Goal: Obtain resource: Download file/media

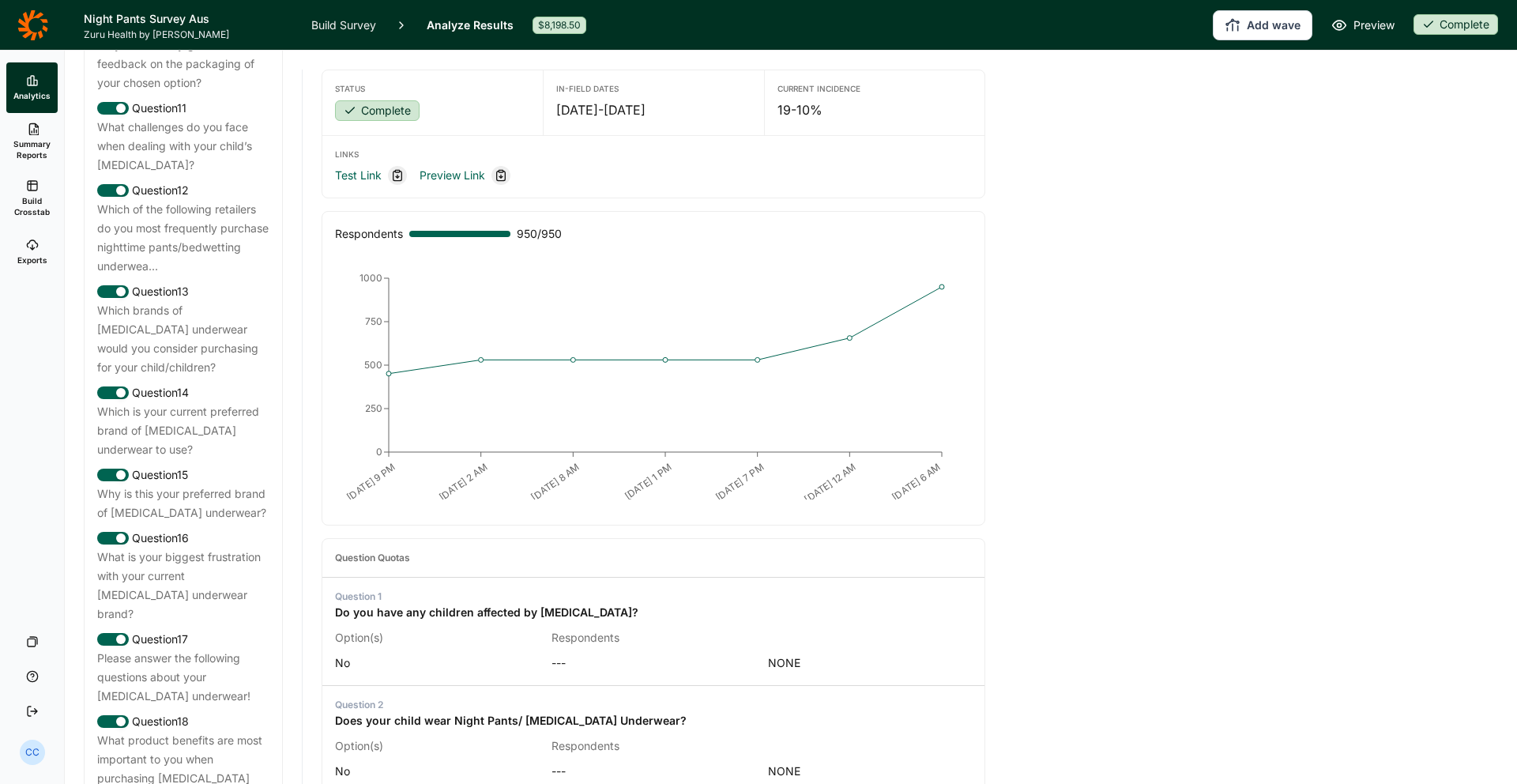
scroll to position [1503, 0]
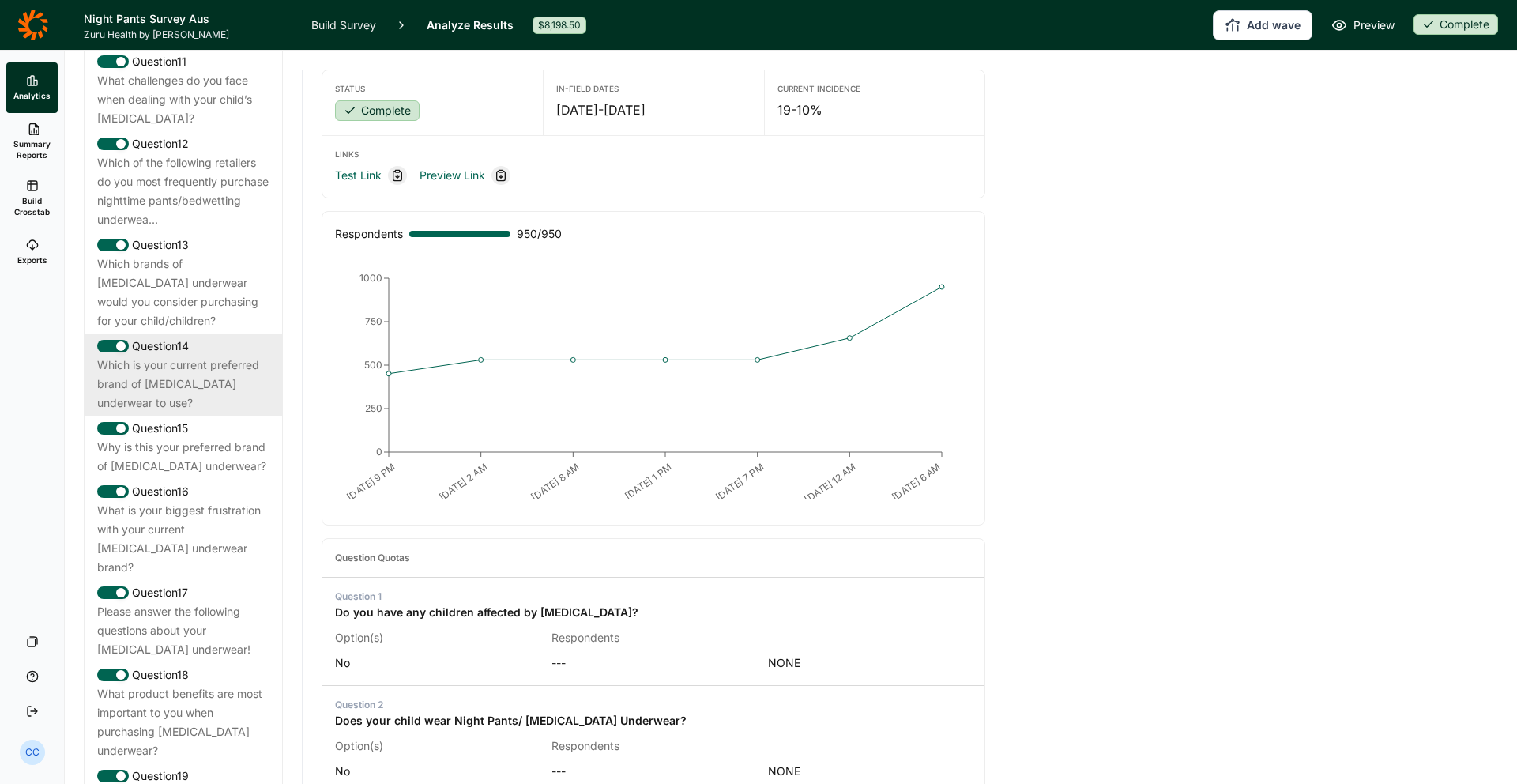
click at [235, 337] on div "Question 14" at bounding box center [183, 347] width 172 height 19
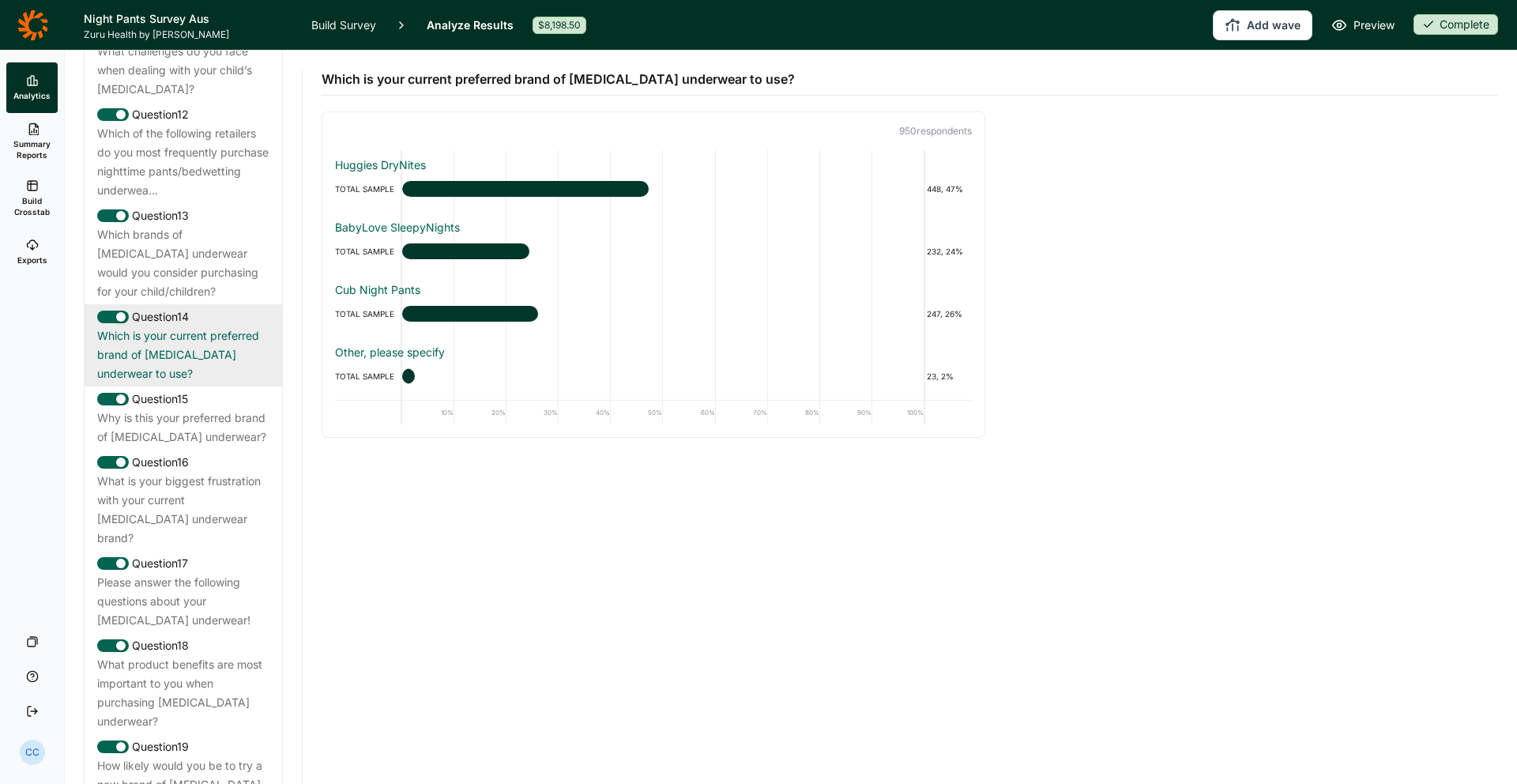
scroll to position [1610, 0]
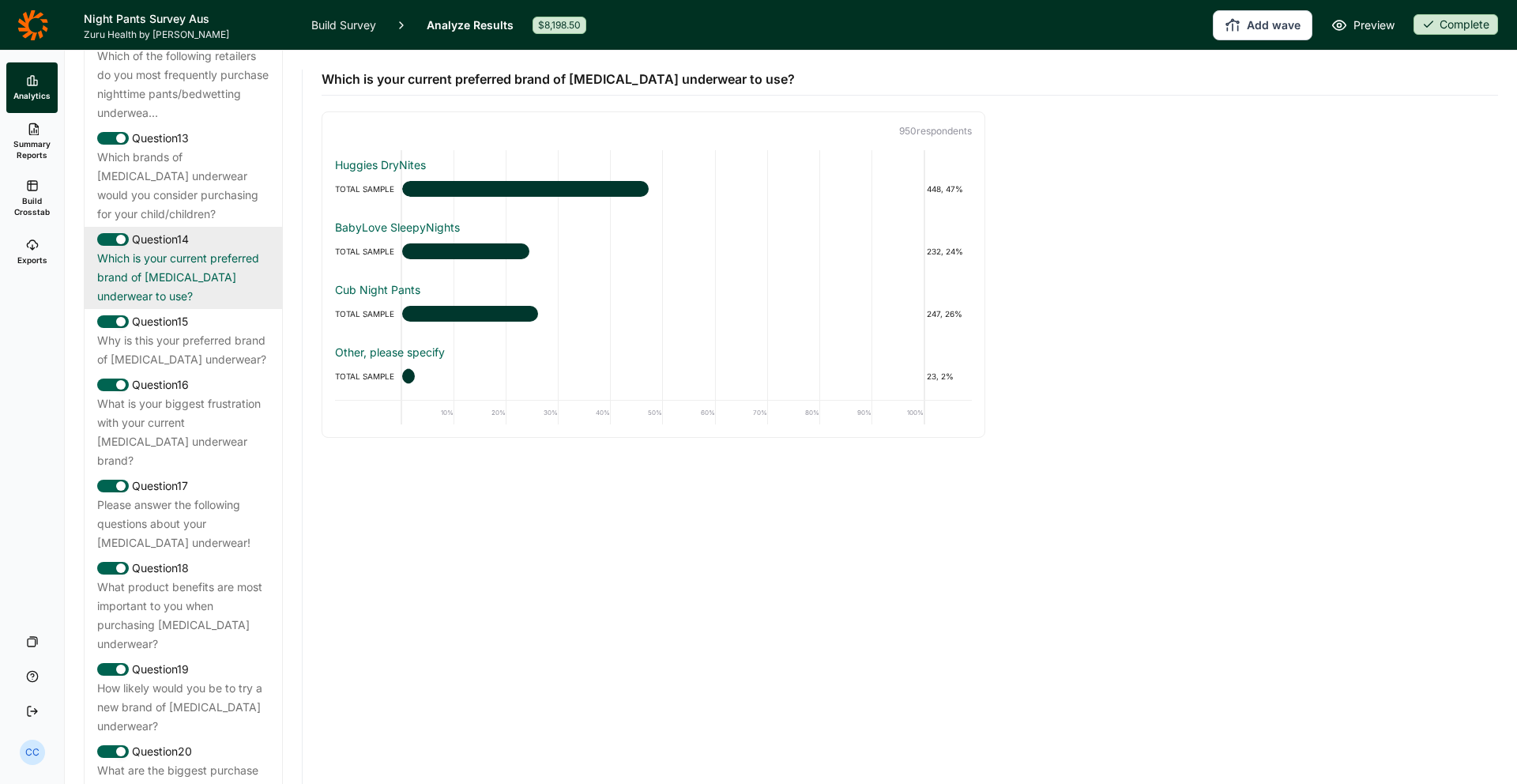
click at [243, 331] on div "Why is this your preferred brand of [MEDICAL_DATA] underwear?" at bounding box center [183, 350] width 172 height 38
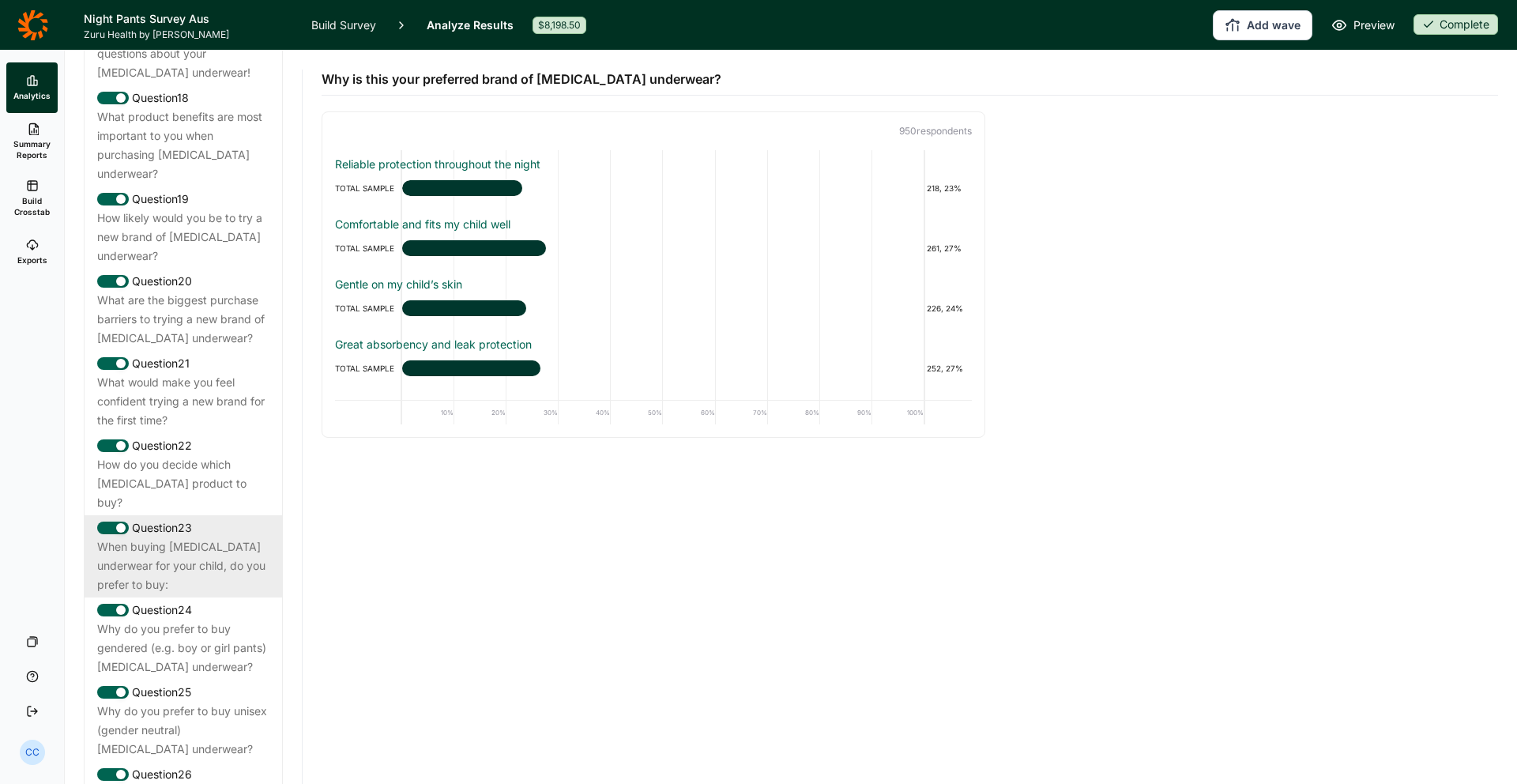
scroll to position [2172, 0]
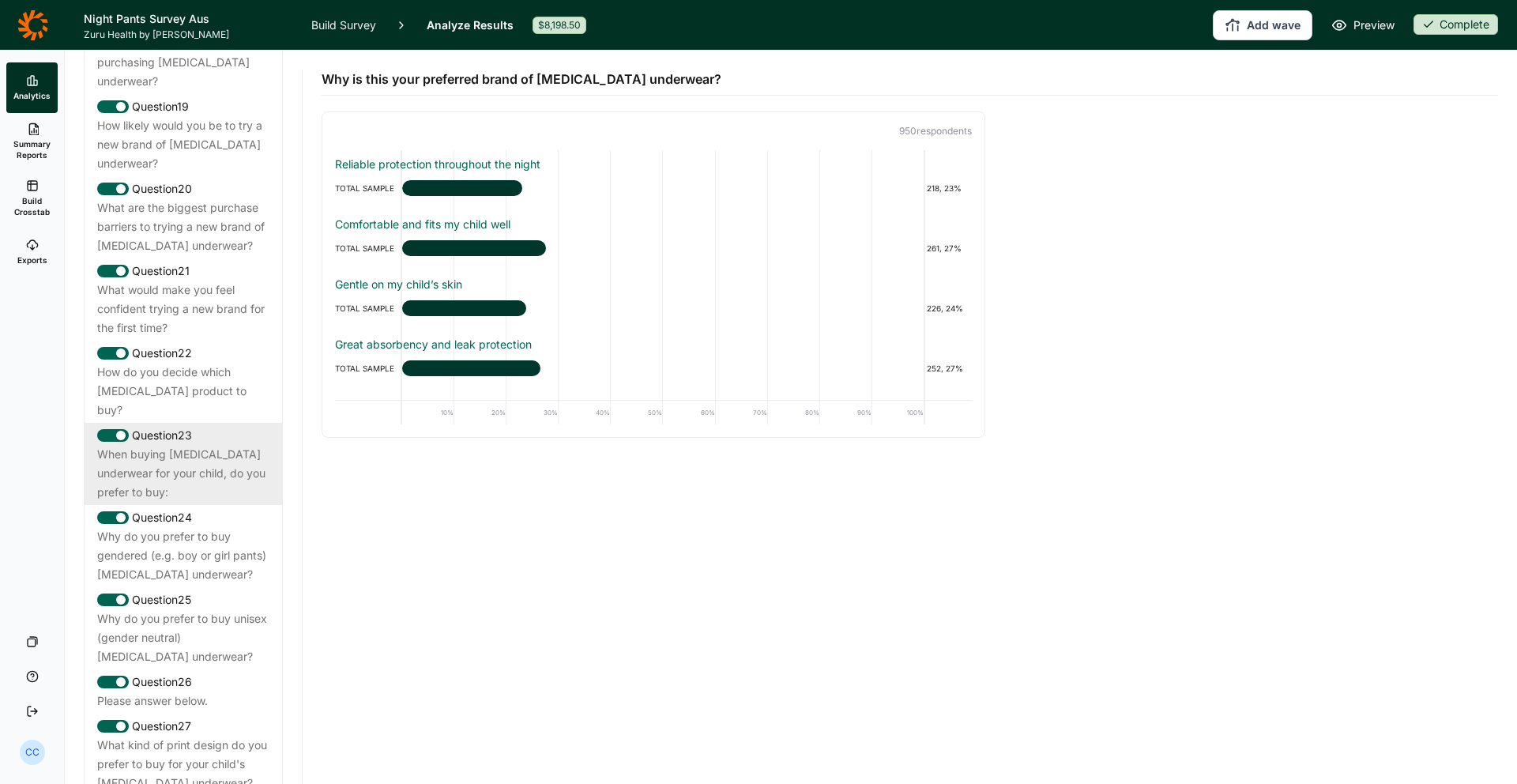
click at [240, 426] on div "Question 23" at bounding box center [183, 435] width 172 height 19
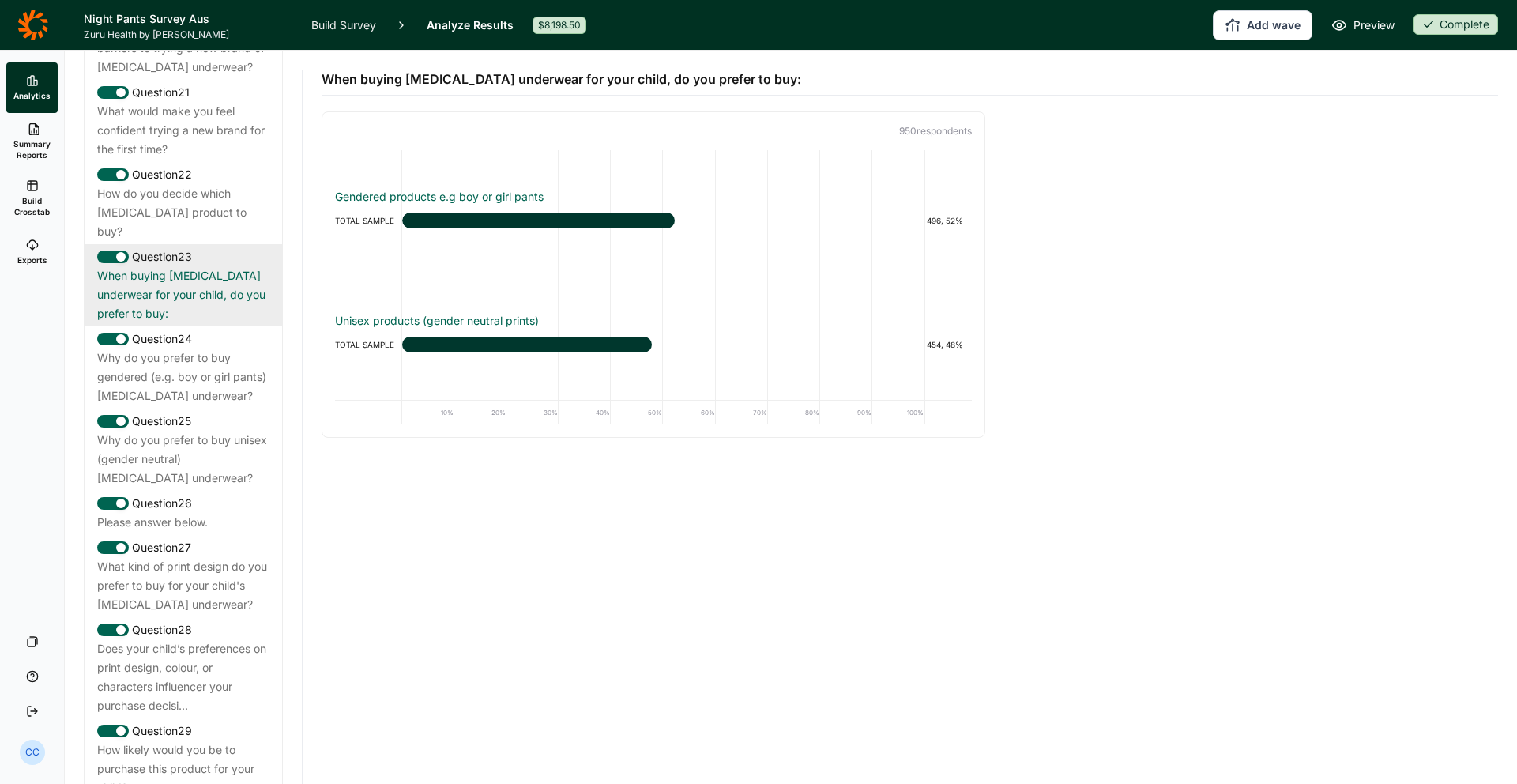
scroll to position [2795, 0]
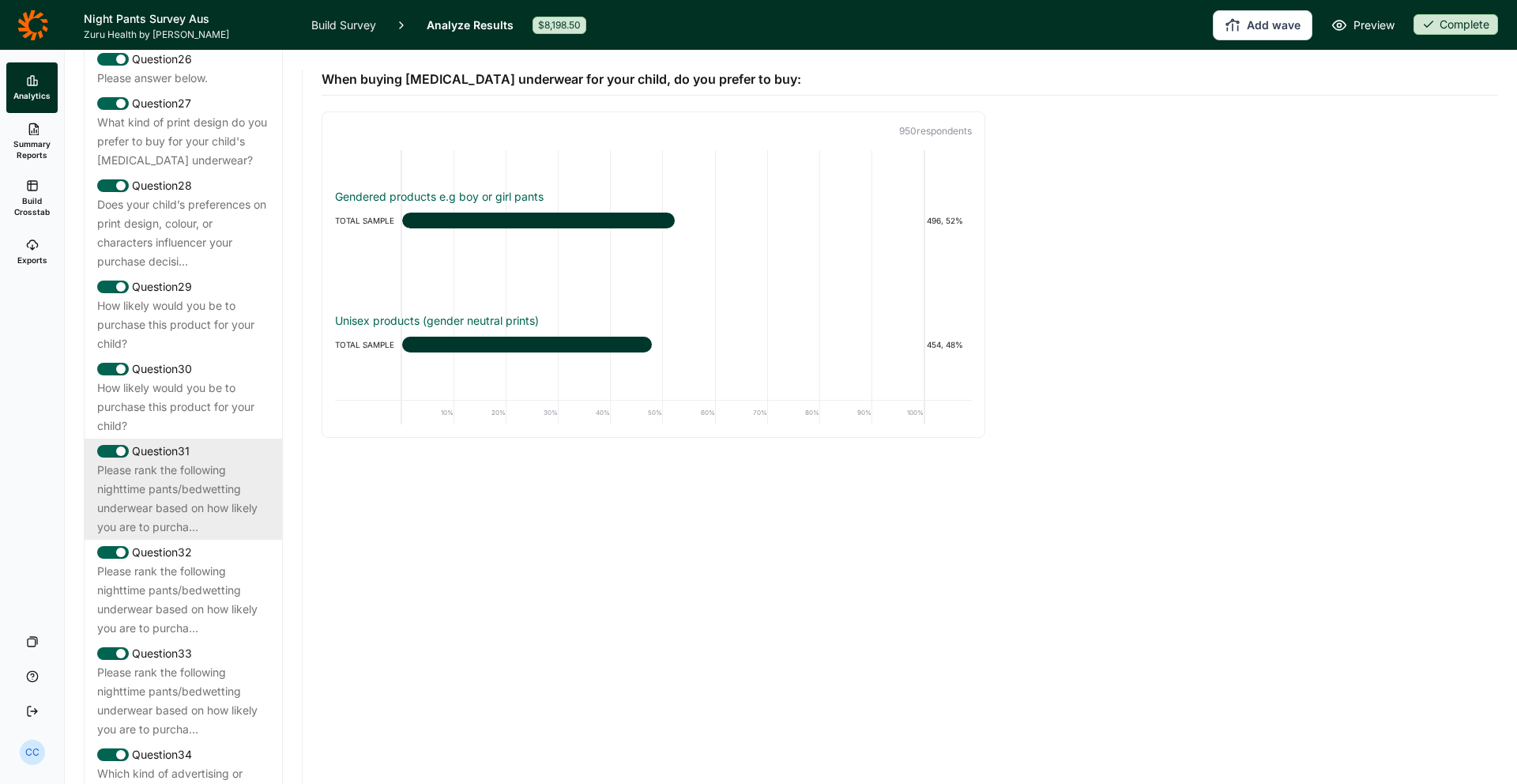
click at [201, 461] on div "Please rank the following nighttime pants/bedwetting underwear based on how lik…" at bounding box center [183, 498] width 172 height 76
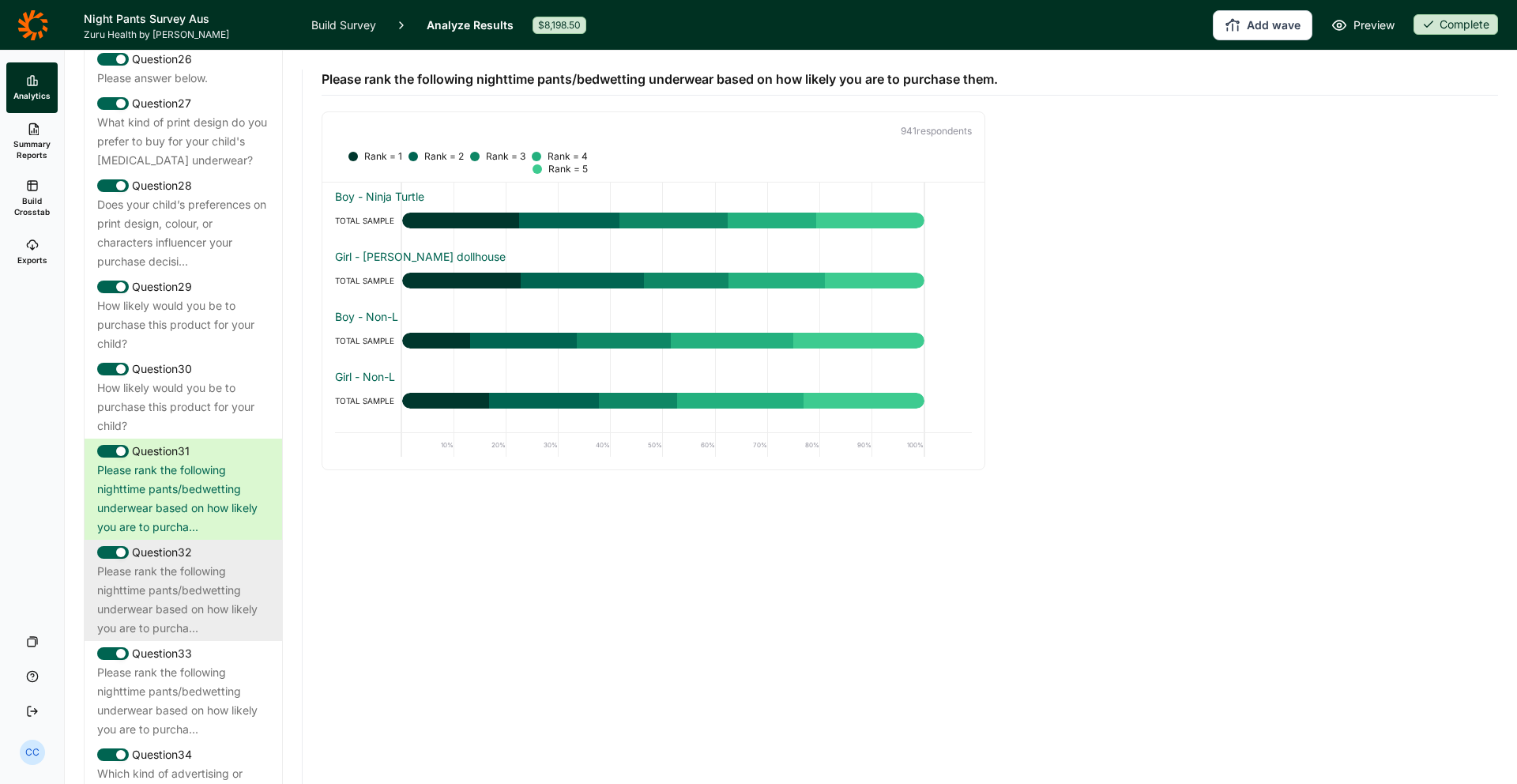
click at [195, 562] on div "Please rank the following nighttime pants/bedwetting underwear based on how lik…" at bounding box center [183, 600] width 172 height 76
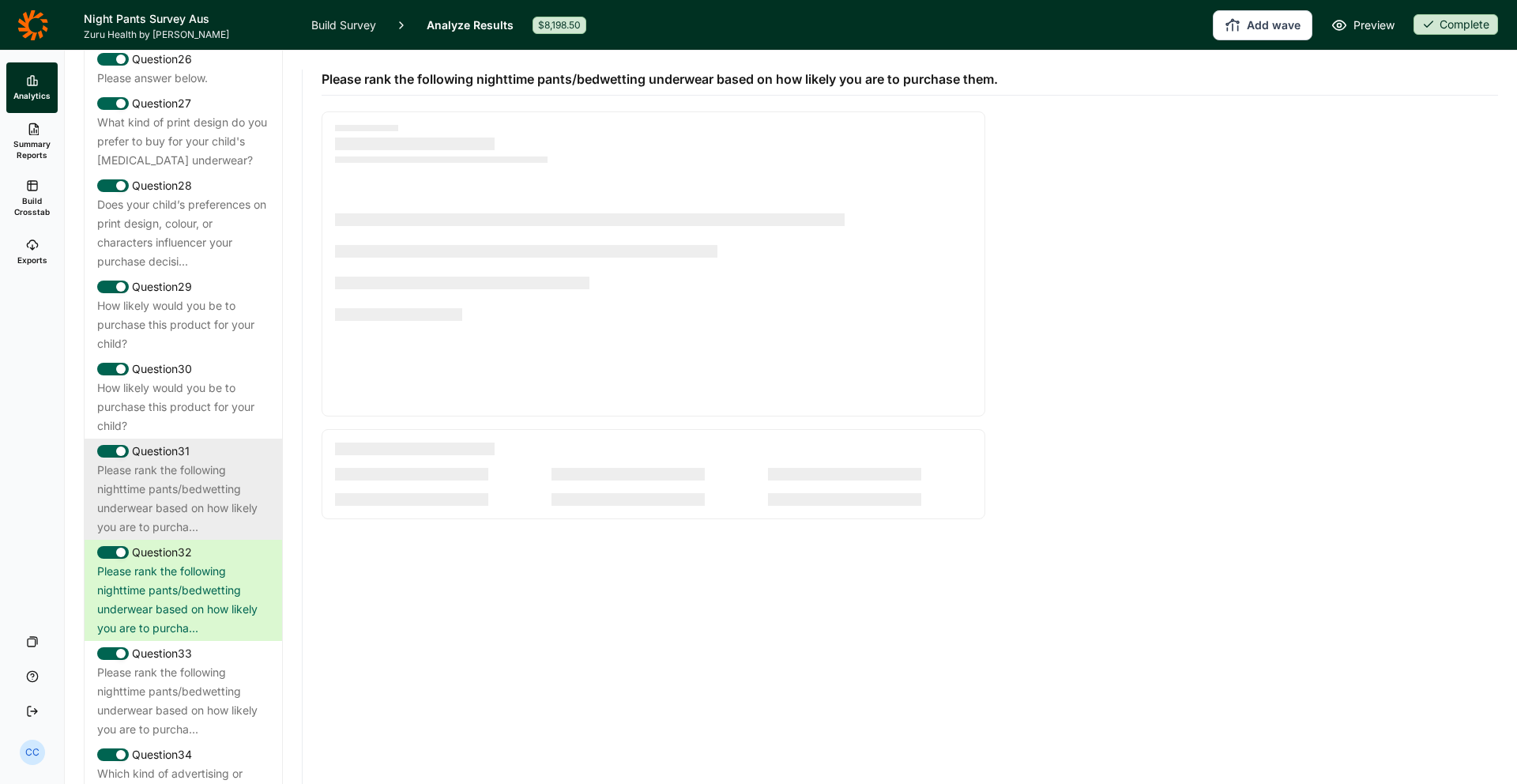
click at [200, 461] on div "Please rank the following nighttime pants/bedwetting underwear based on how lik…" at bounding box center [183, 498] width 172 height 76
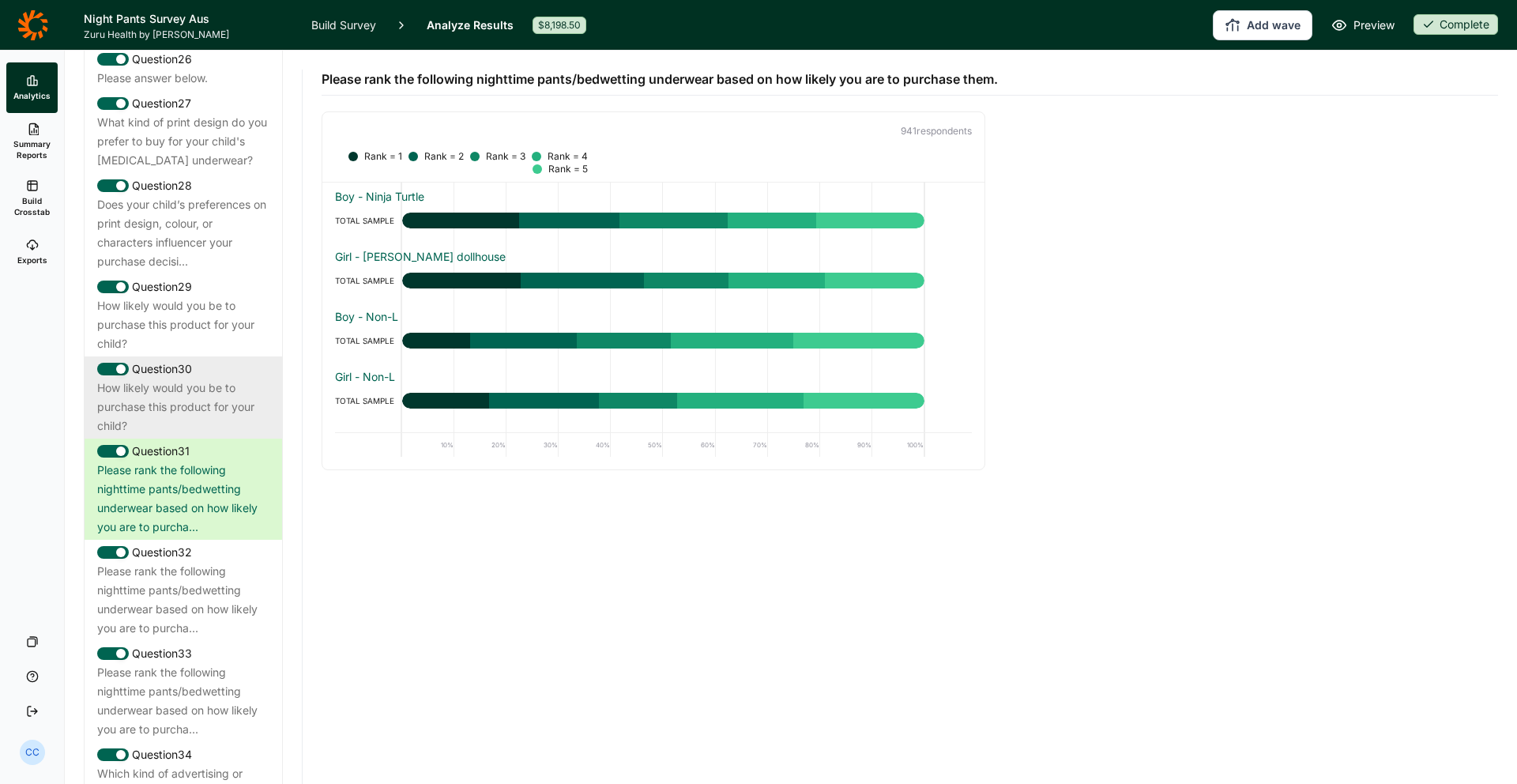
click at [203, 378] on div "How likely would you be to purchase this product for your child?" at bounding box center [183, 406] width 172 height 57
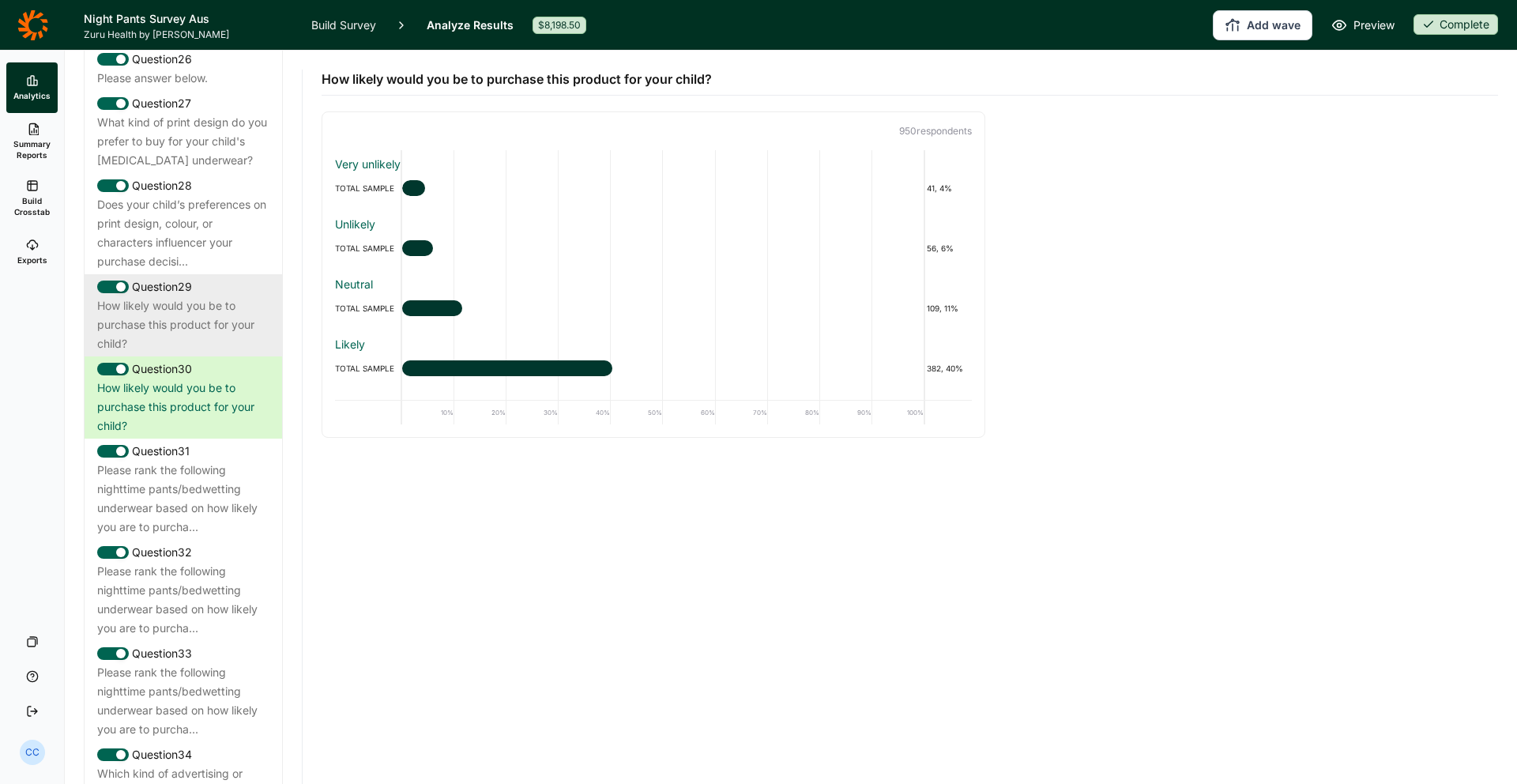
click at [200, 296] on div "How likely would you be to purchase this product for your child?" at bounding box center [183, 324] width 172 height 57
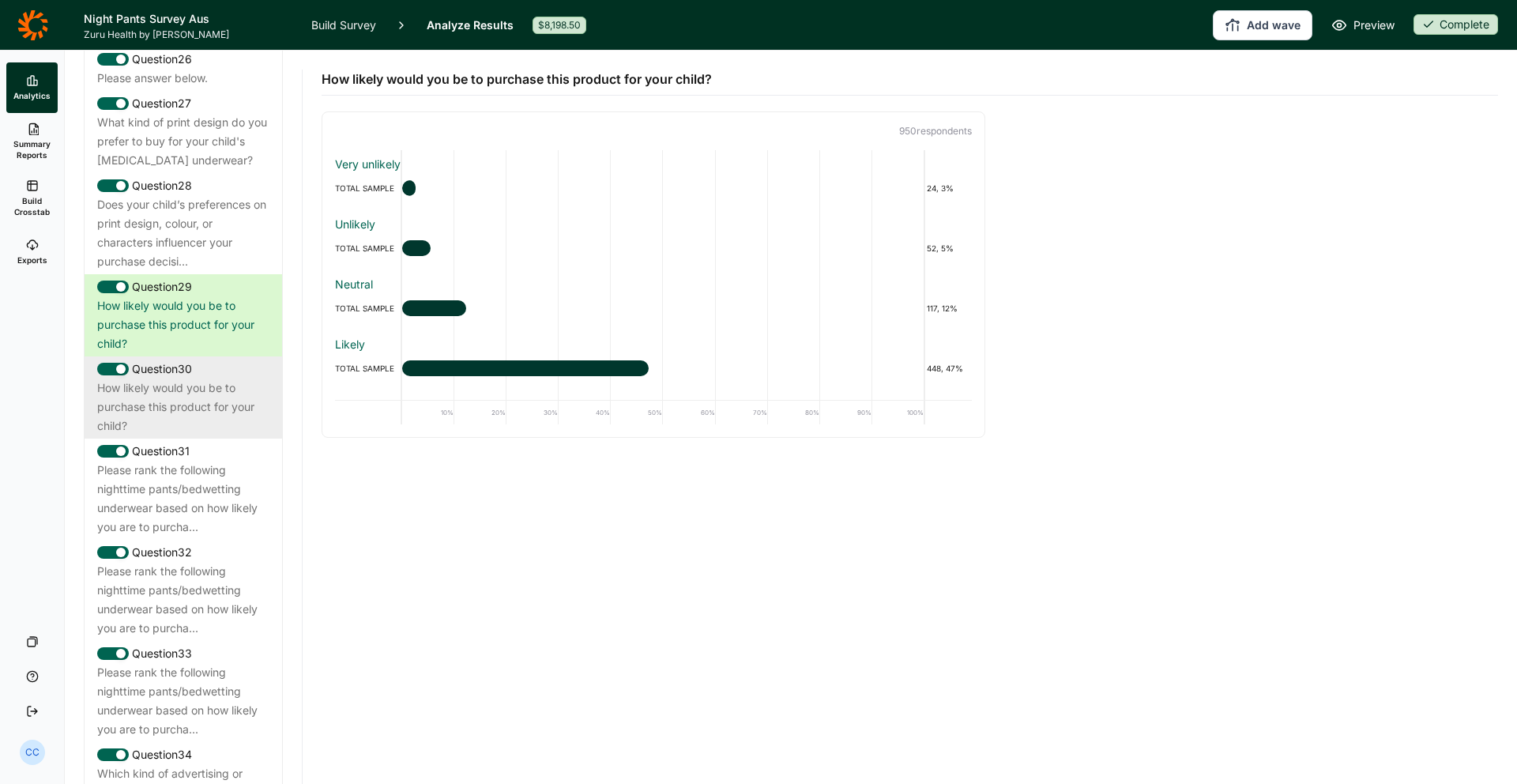
click at [232, 378] on div "How likely would you be to purchase this product for your child?" at bounding box center [183, 406] width 172 height 57
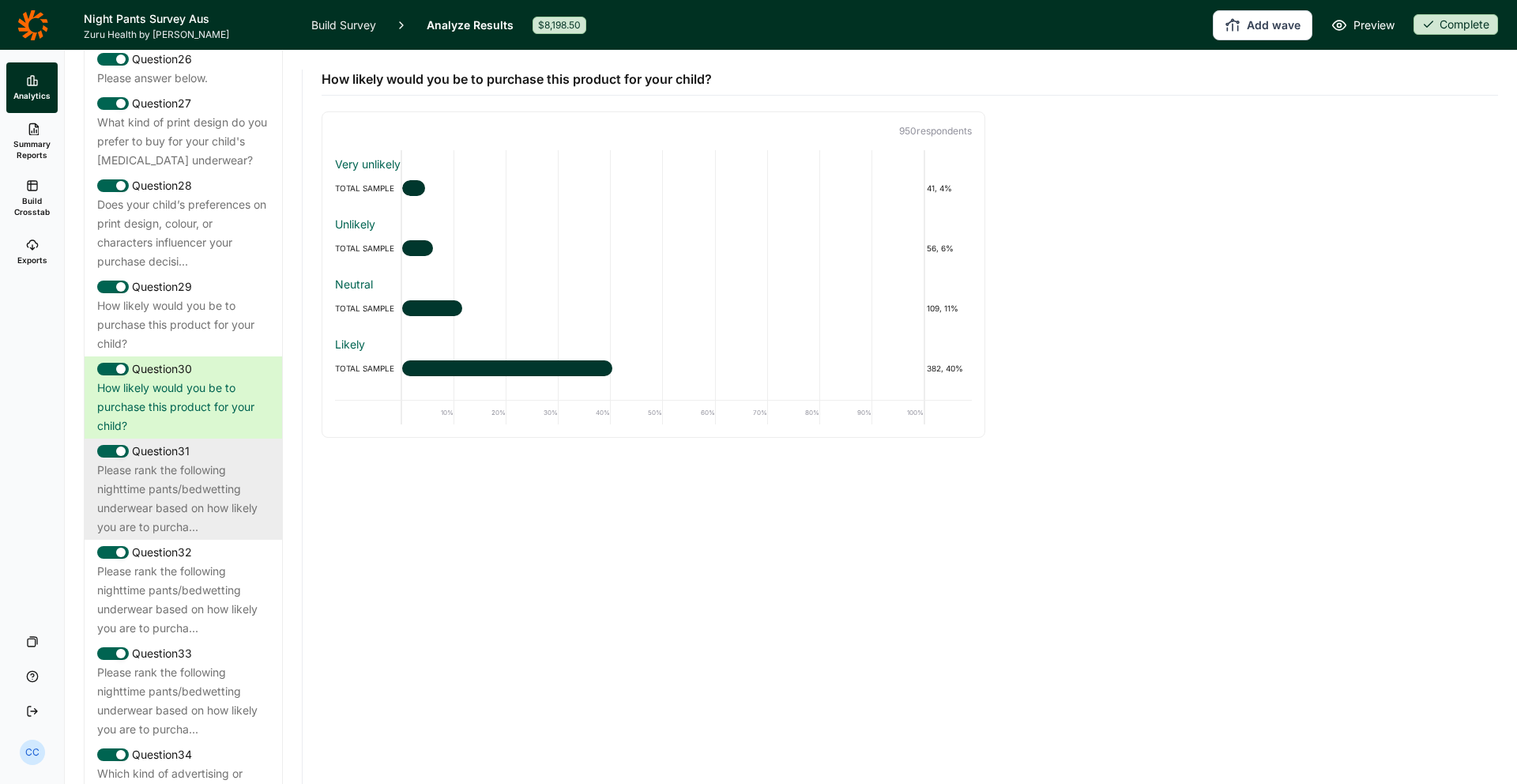
click at [219, 461] on div "Please rank the following nighttime pants/bedwetting underwear based on how lik…" at bounding box center [183, 498] width 172 height 76
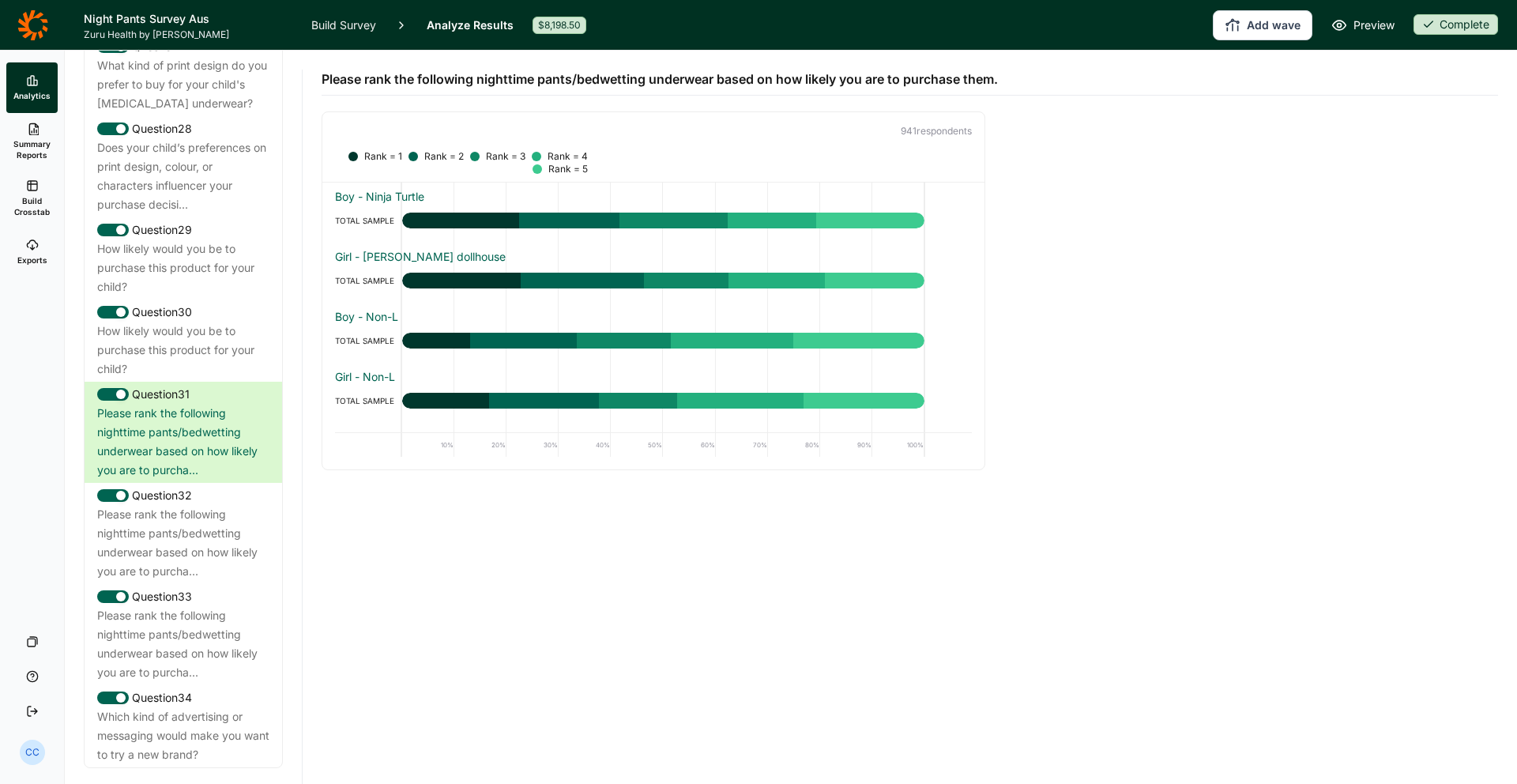
scroll to position [2868, 0]
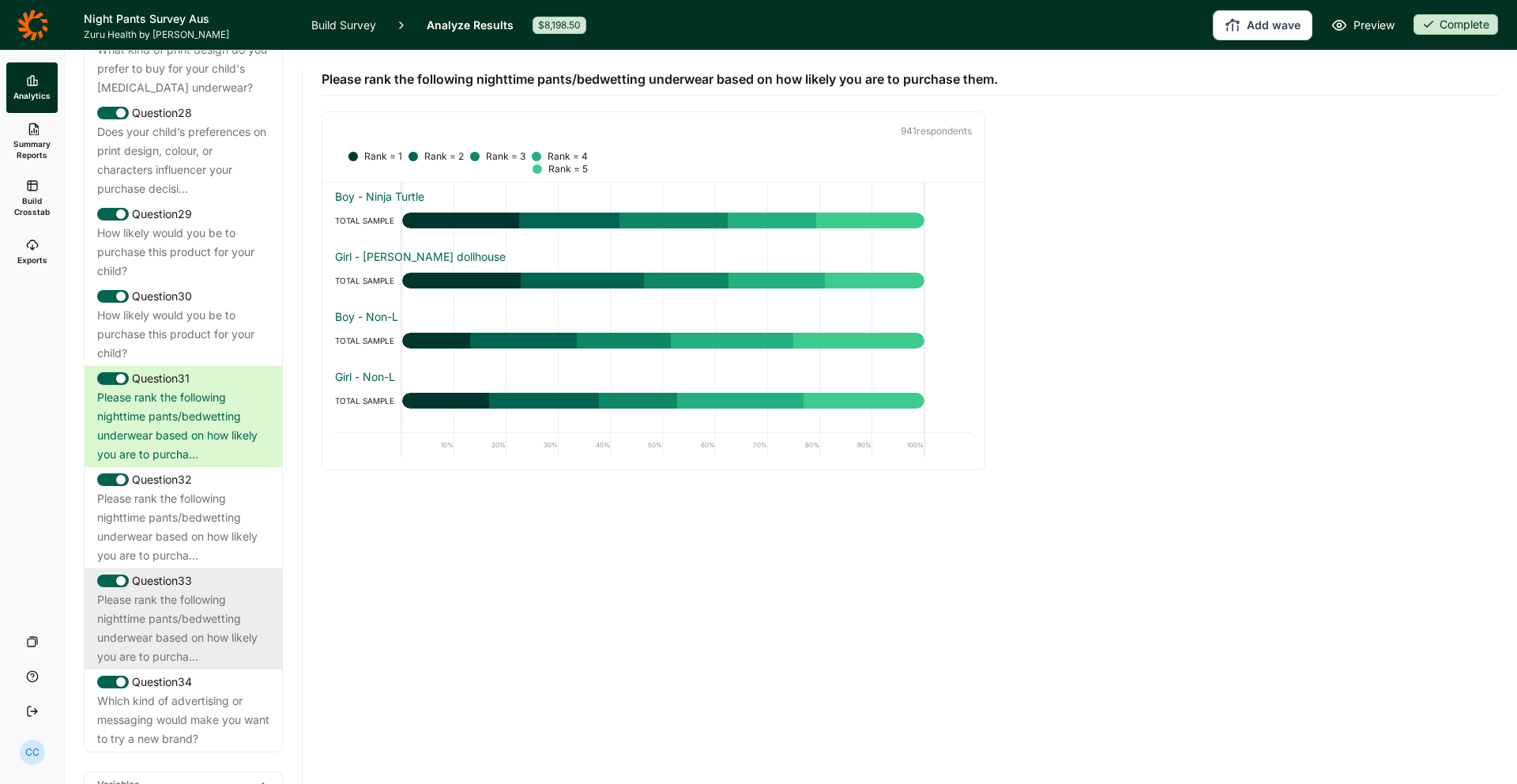
drag, startPoint x: 137, startPoint y: 501, endPoint x: 189, endPoint y: 506, distance: 52.2
click at [158, 572] on div "Question 33" at bounding box center [183, 581] width 172 height 19
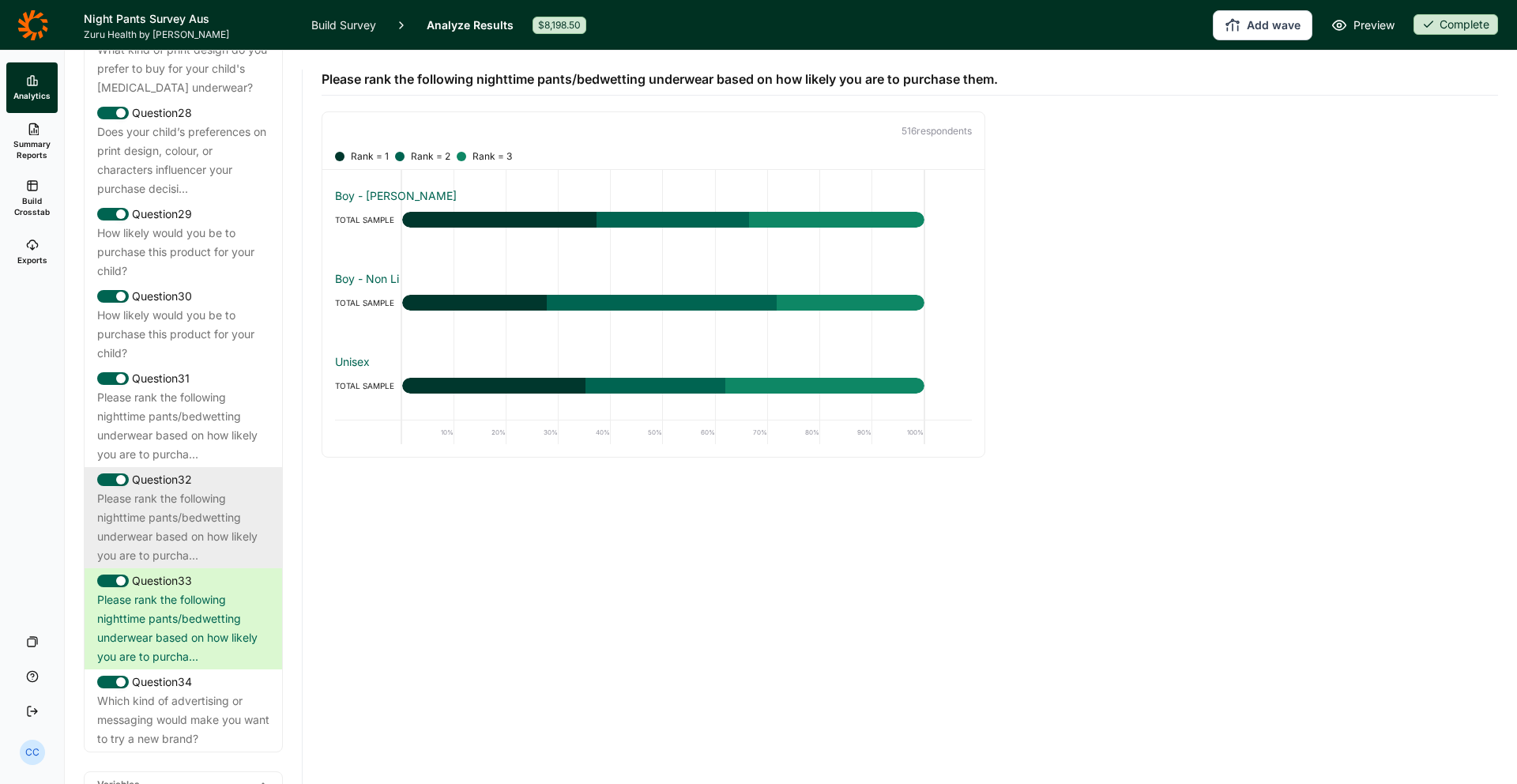
click at [202, 489] on div "Please rank the following nighttime pants/bedwetting underwear based on how lik…" at bounding box center [183, 526] width 172 height 76
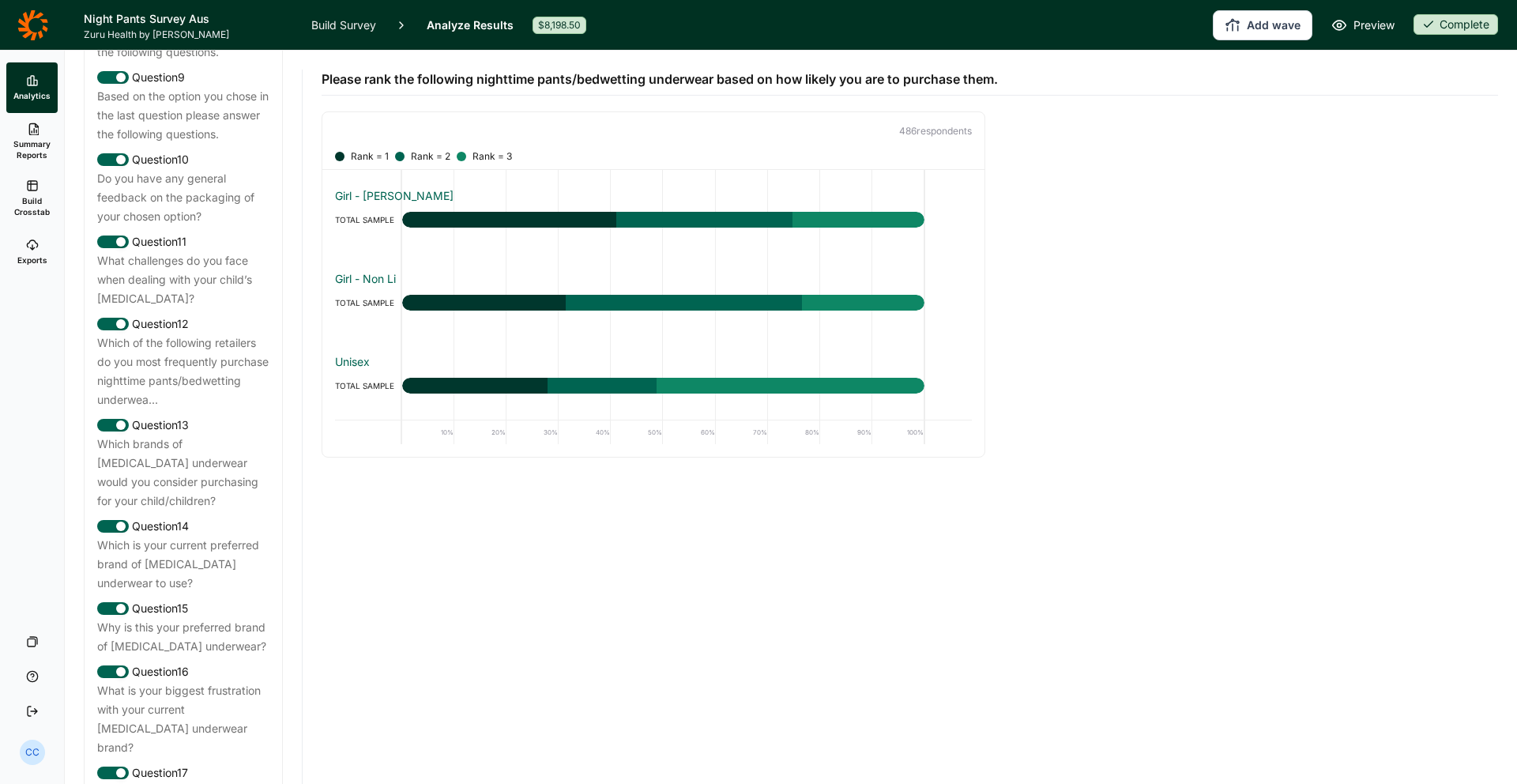
scroll to position [1246, 0]
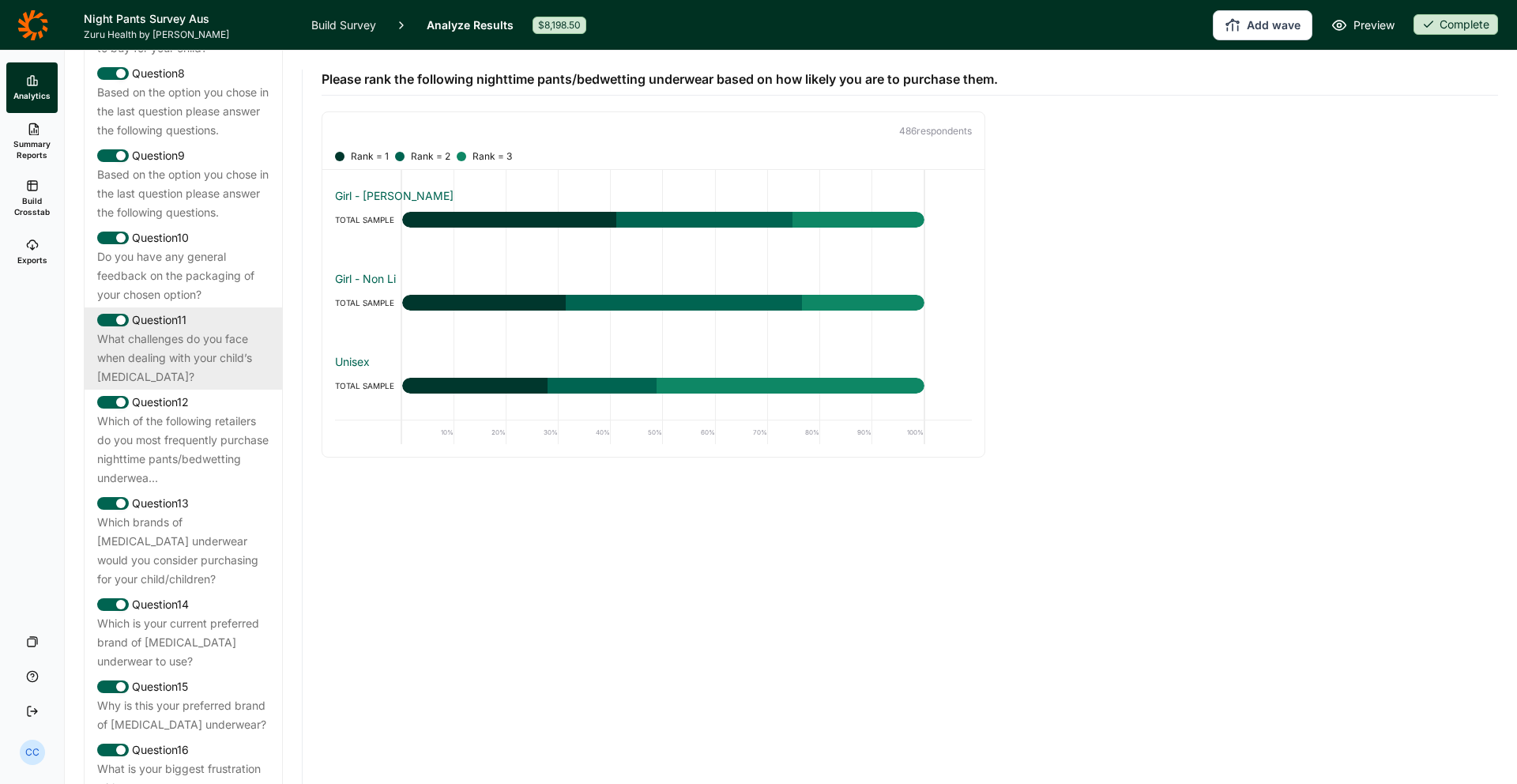
click at [143, 346] on div "What challenges do you face when dealing with your child’s [MEDICAL_DATA]?" at bounding box center [183, 357] width 172 height 57
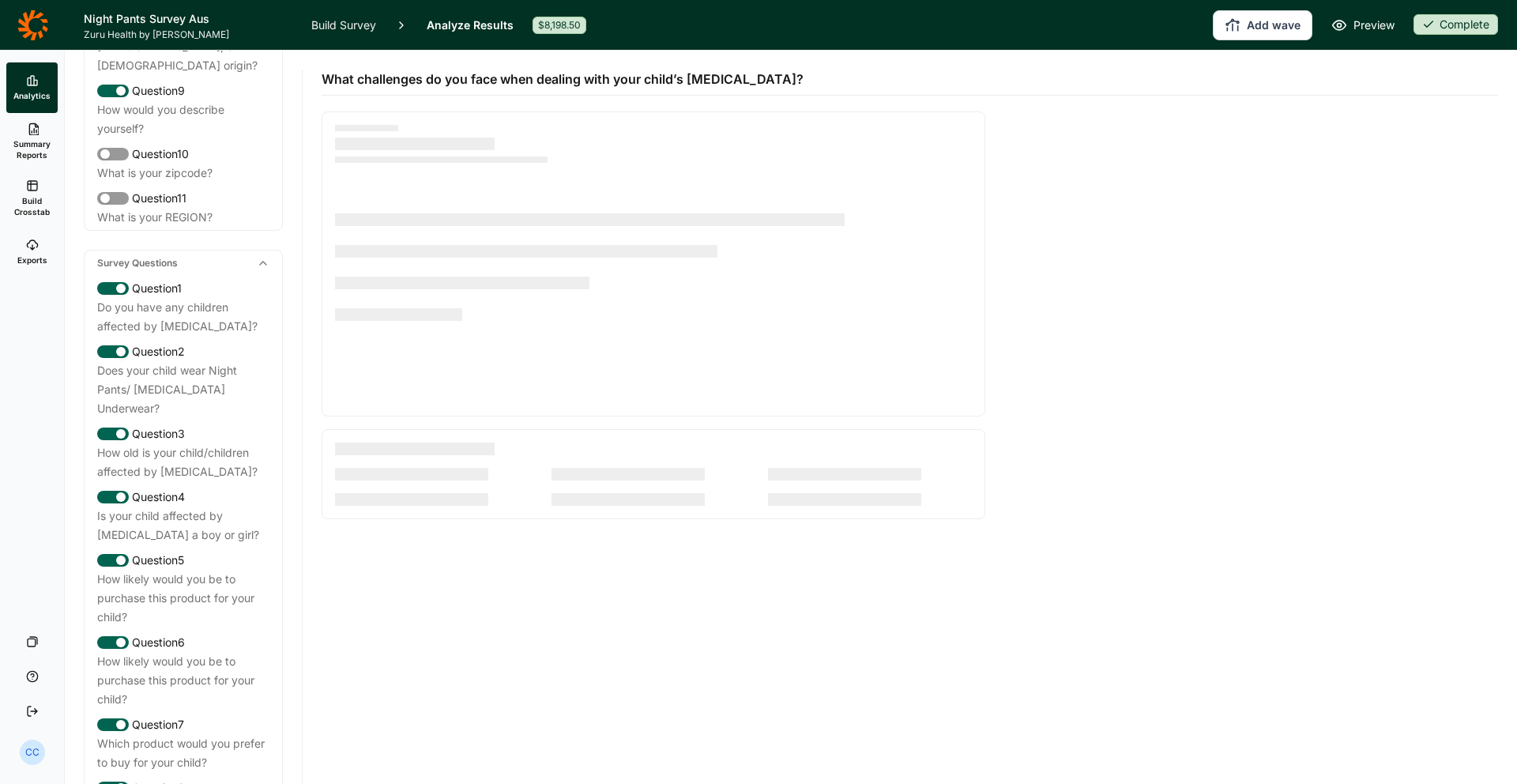
scroll to position [0, 0]
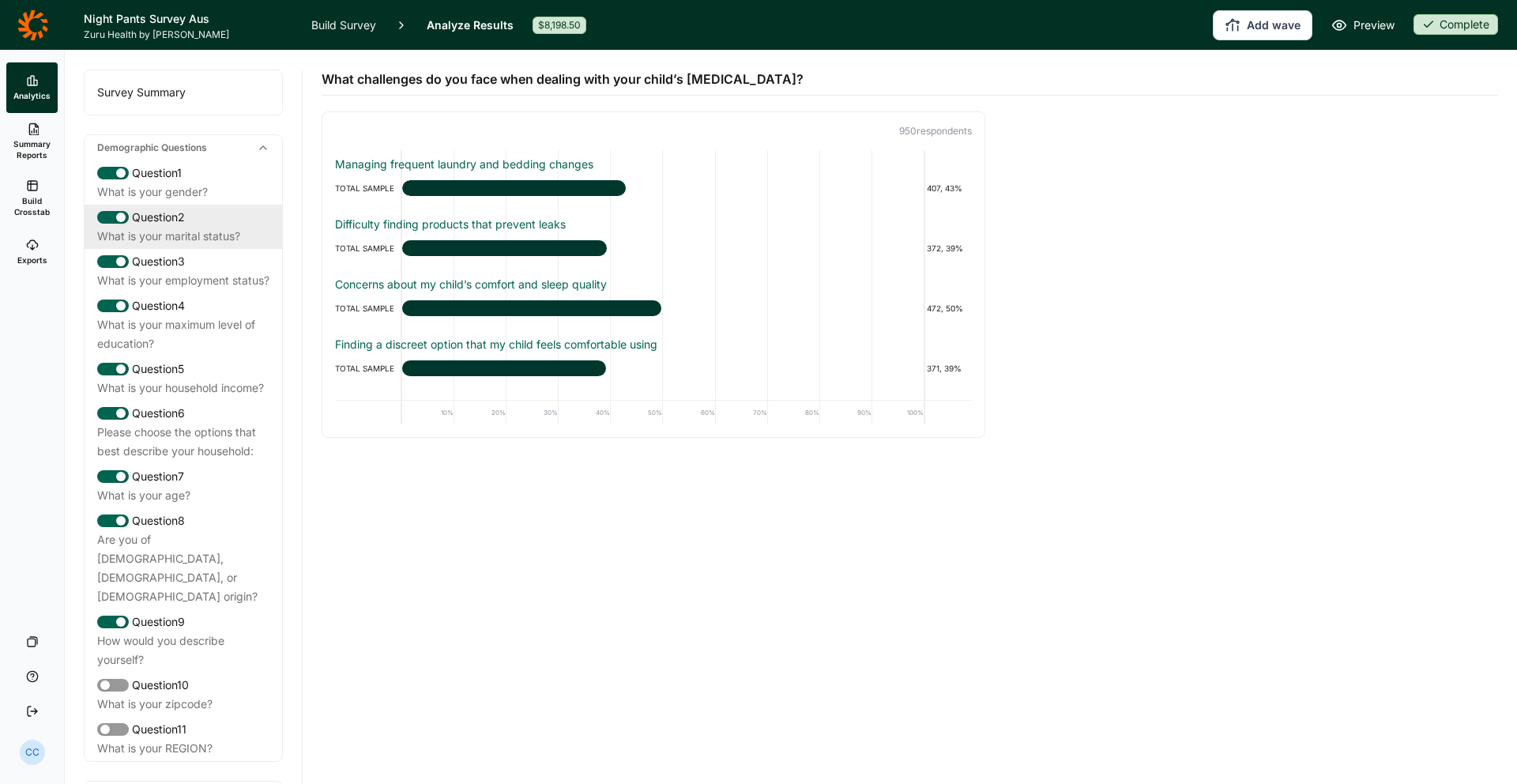
click at [211, 210] on div "Question 2" at bounding box center [183, 217] width 172 height 19
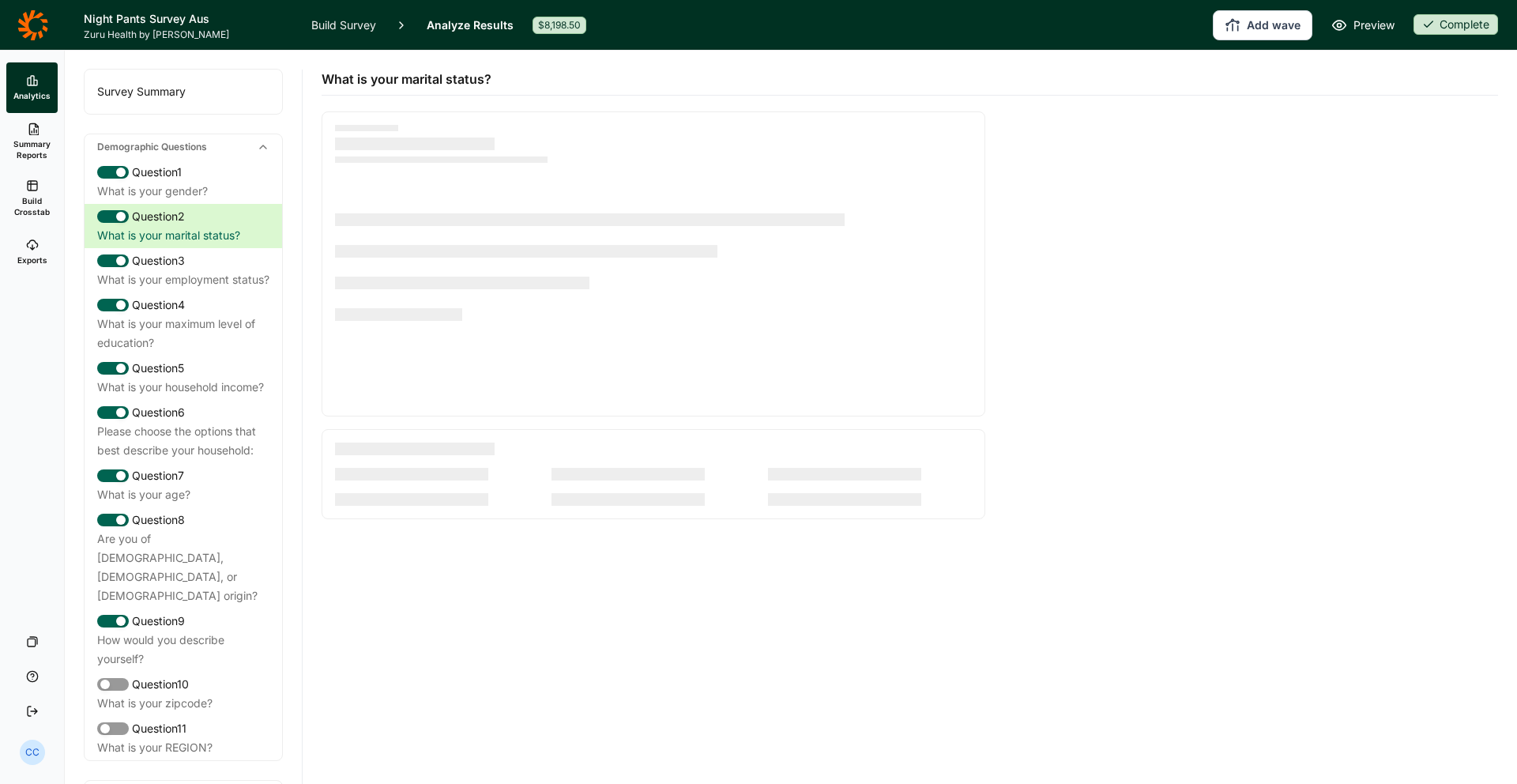
drag, startPoint x: 240, startPoint y: 117, endPoint x: 212, endPoint y: 100, distance: 32.8
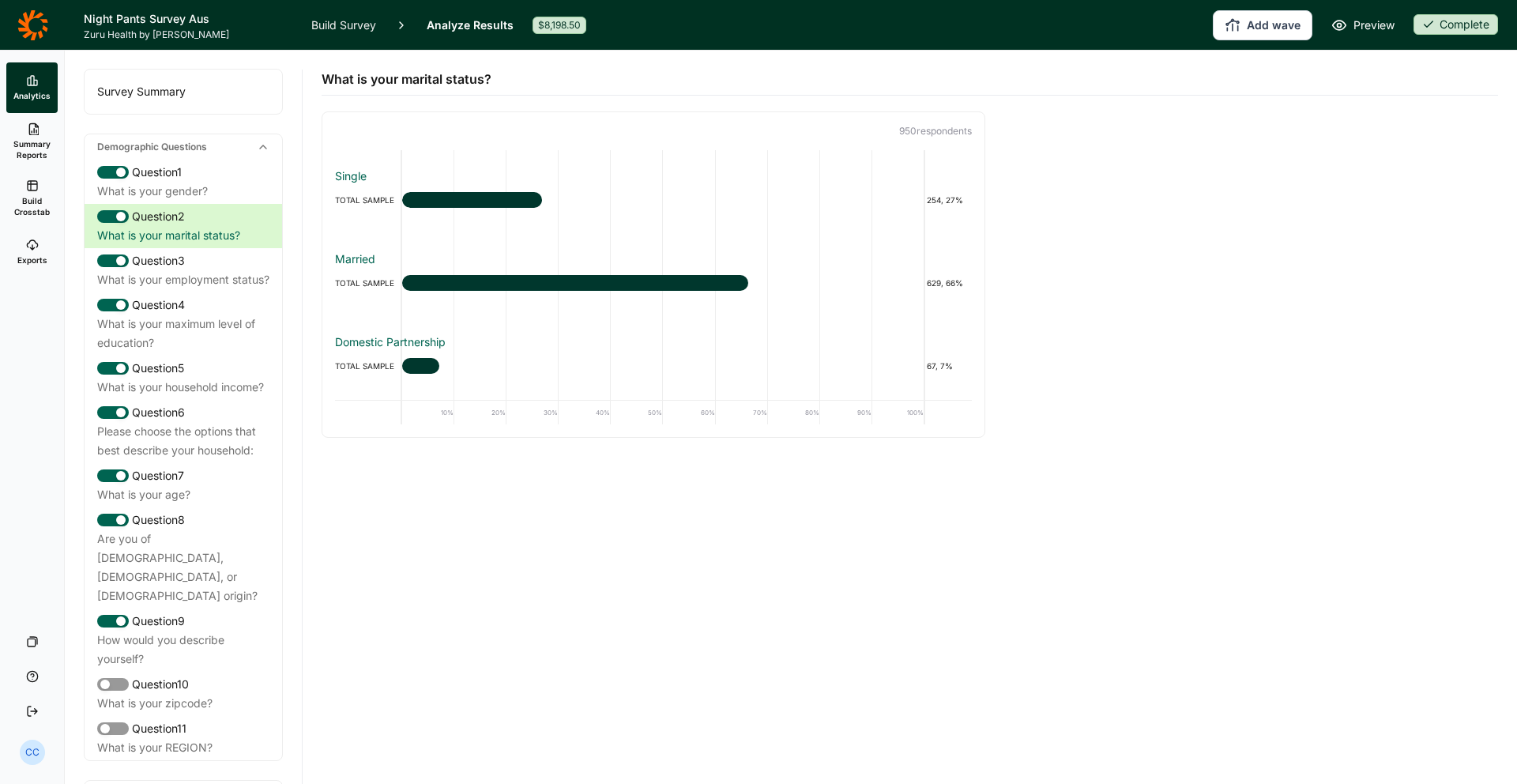
scroll to position [10, 0]
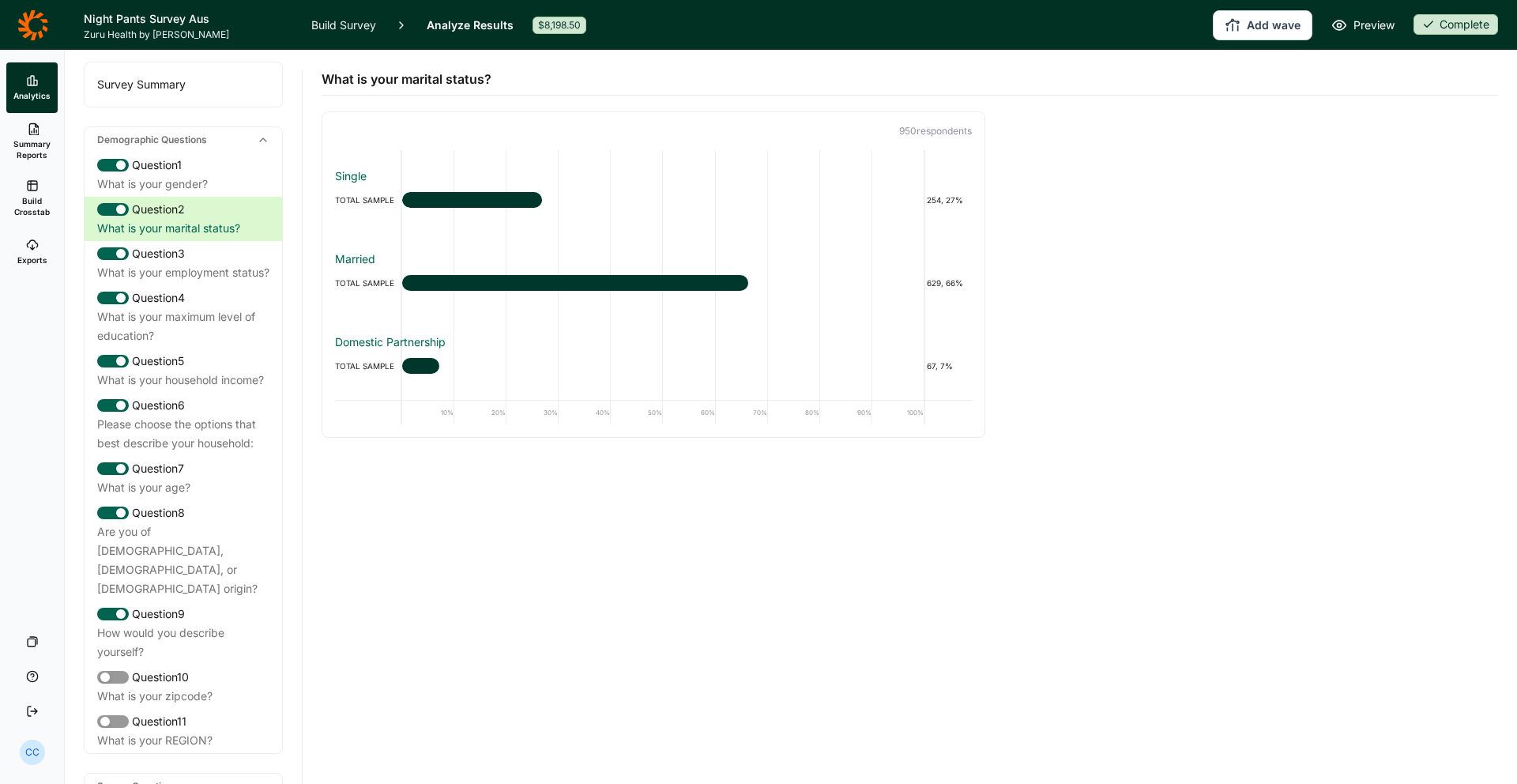
click at [212, 100] on div "Survey Summary" at bounding box center [183, 85] width 198 height 44
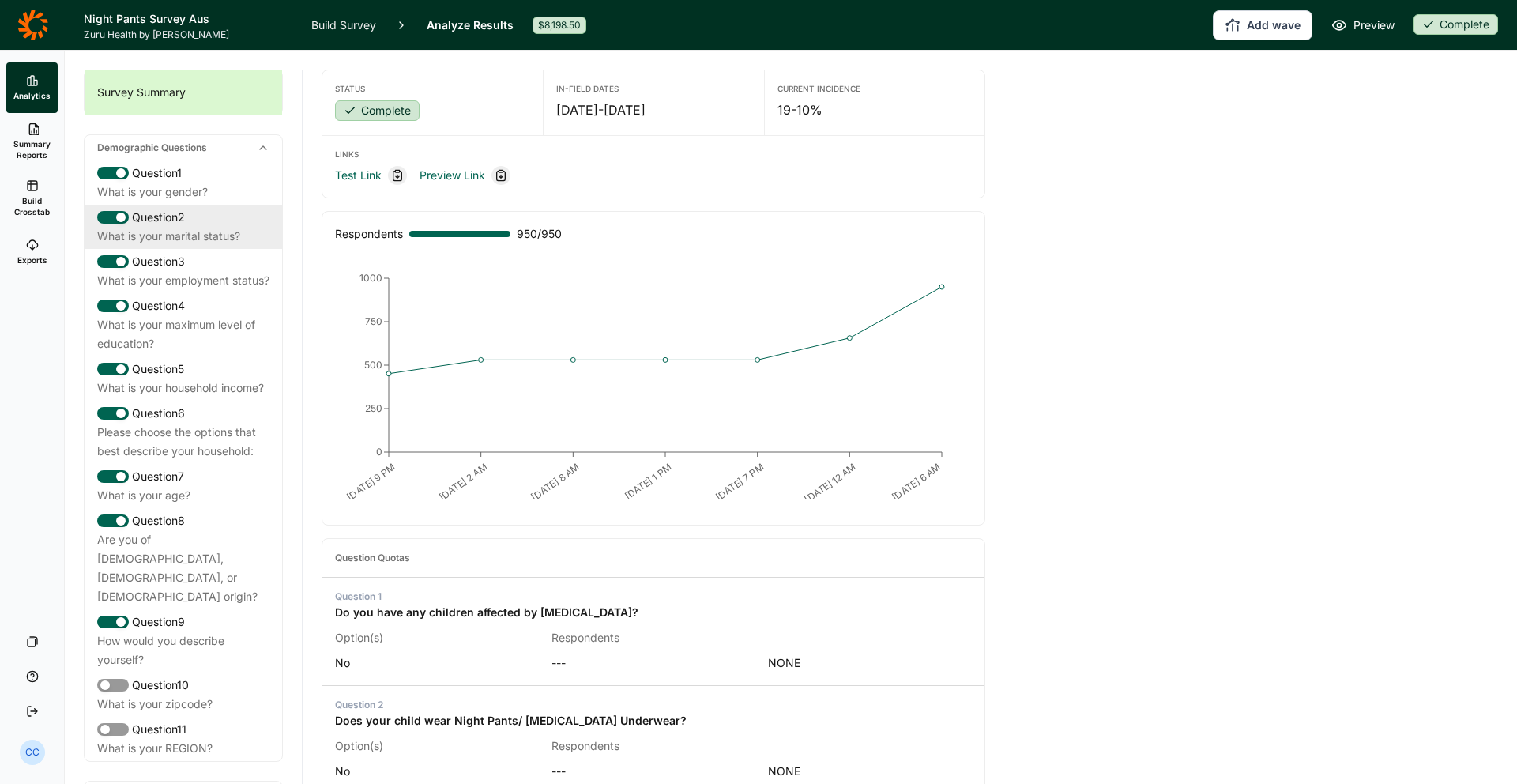
click at [212, 213] on div "Question 2" at bounding box center [183, 217] width 172 height 19
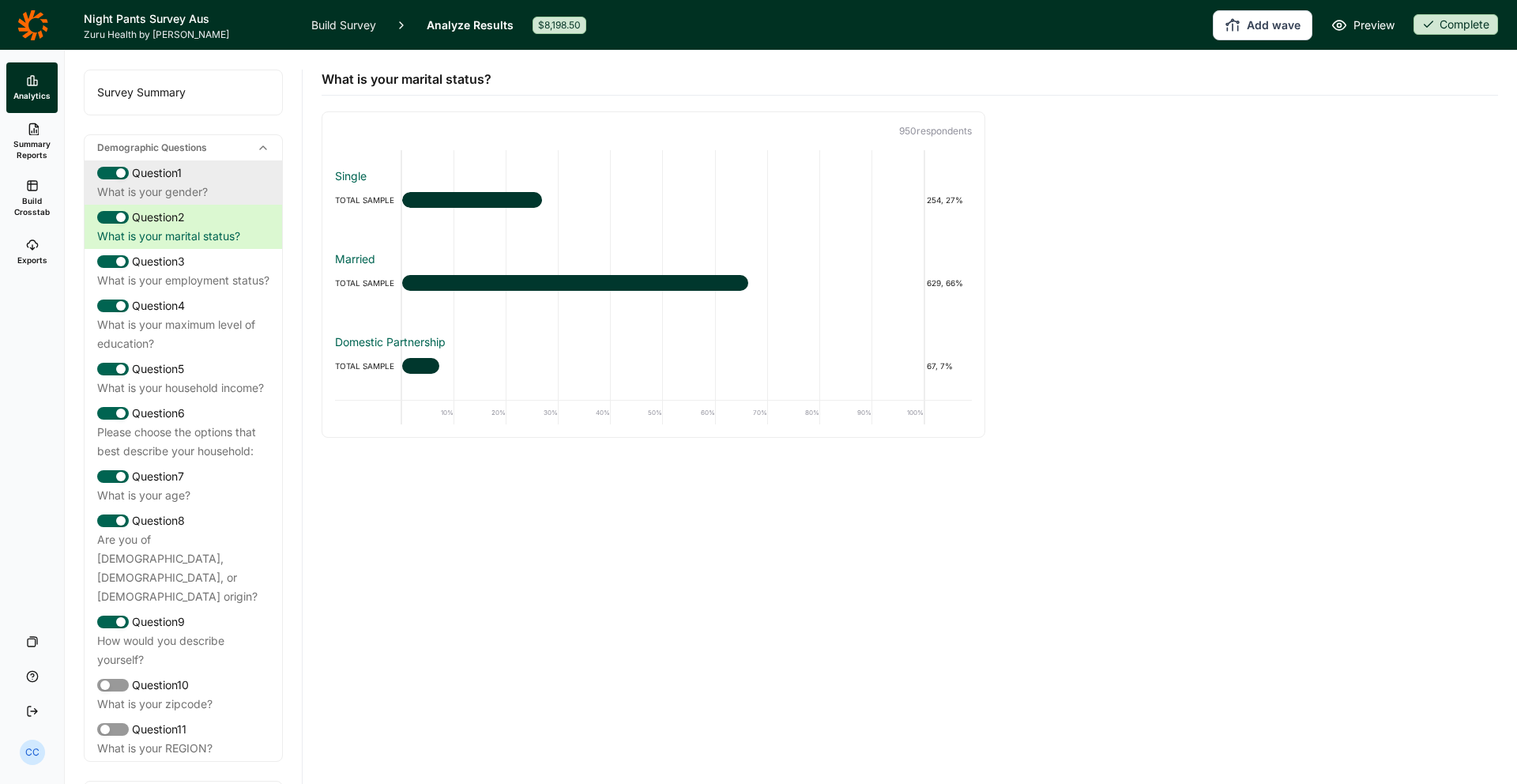
click at [214, 189] on div "What is your gender?" at bounding box center [183, 192] width 172 height 19
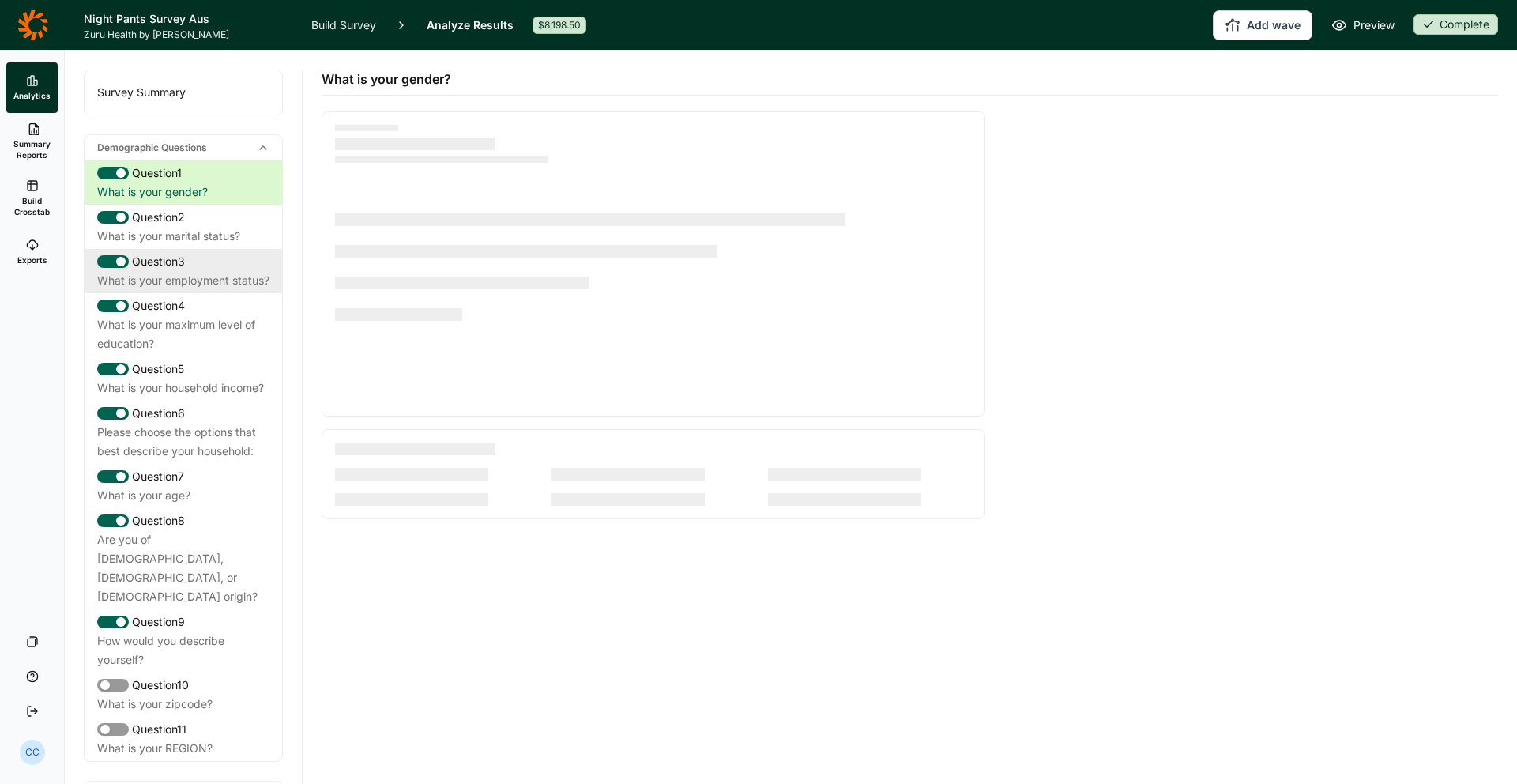
click at [236, 267] on div "Question 3" at bounding box center [183, 262] width 172 height 19
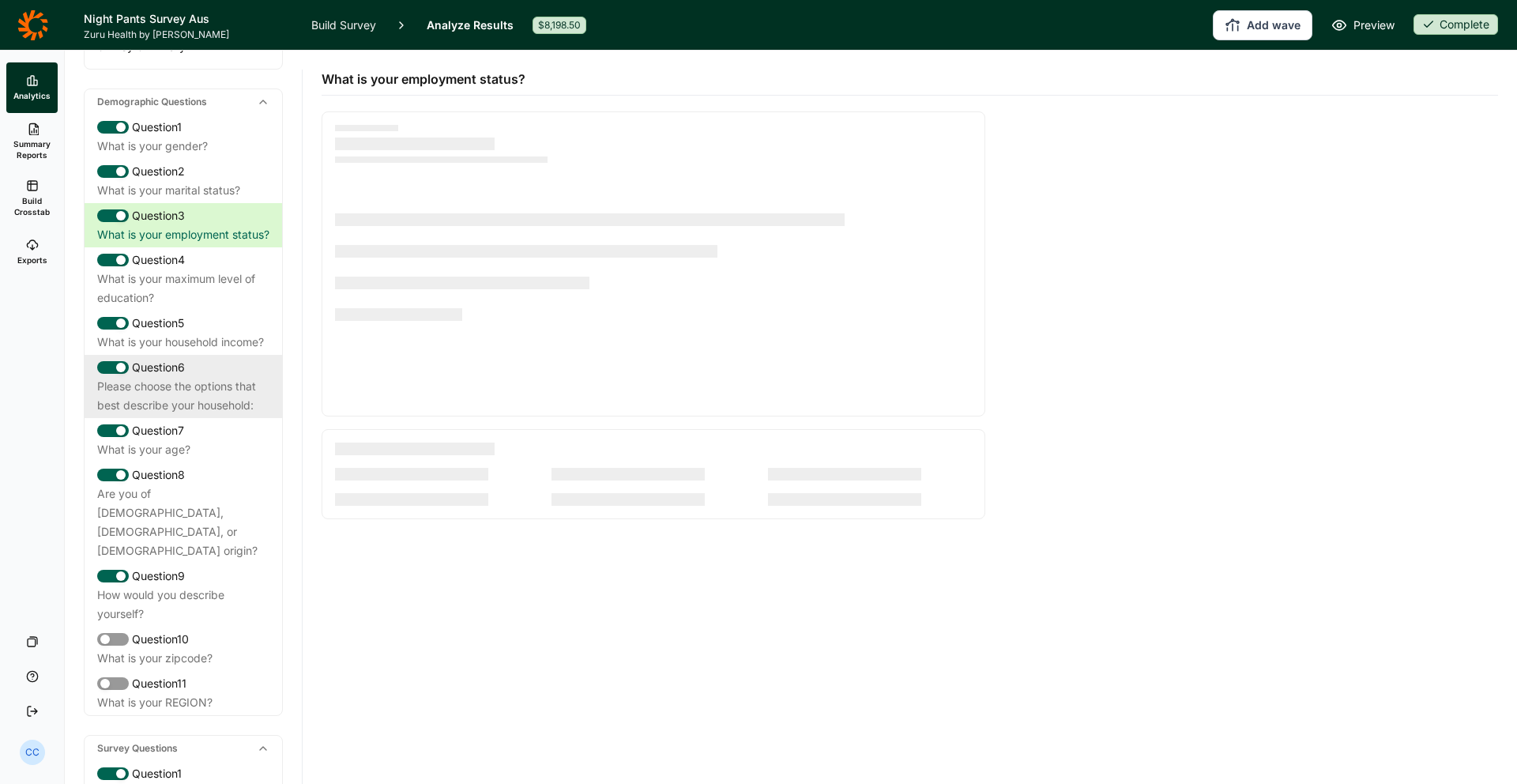
click at [216, 376] on div "Question 6" at bounding box center [183, 368] width 172 height 19
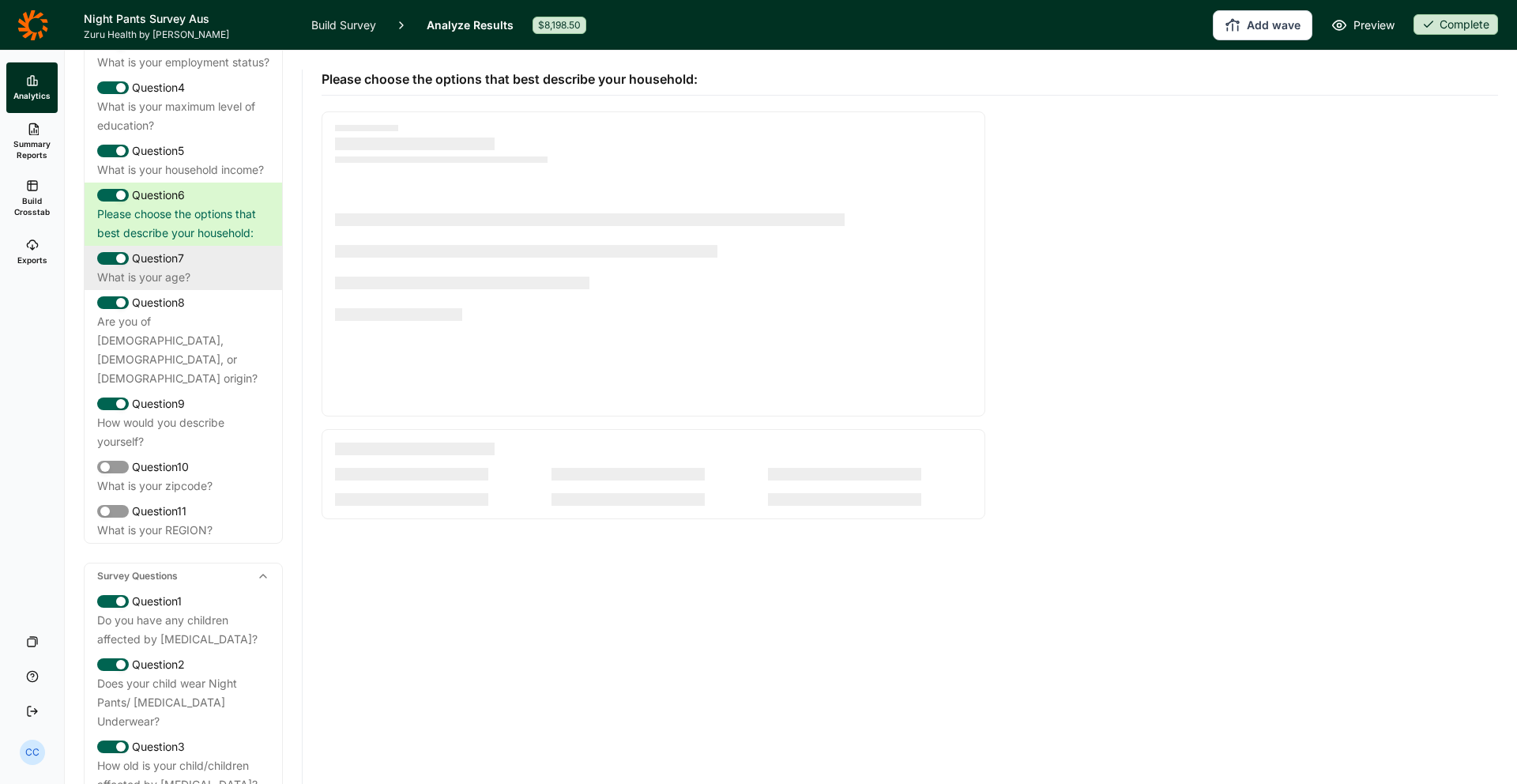
scroll to position [529, 0]
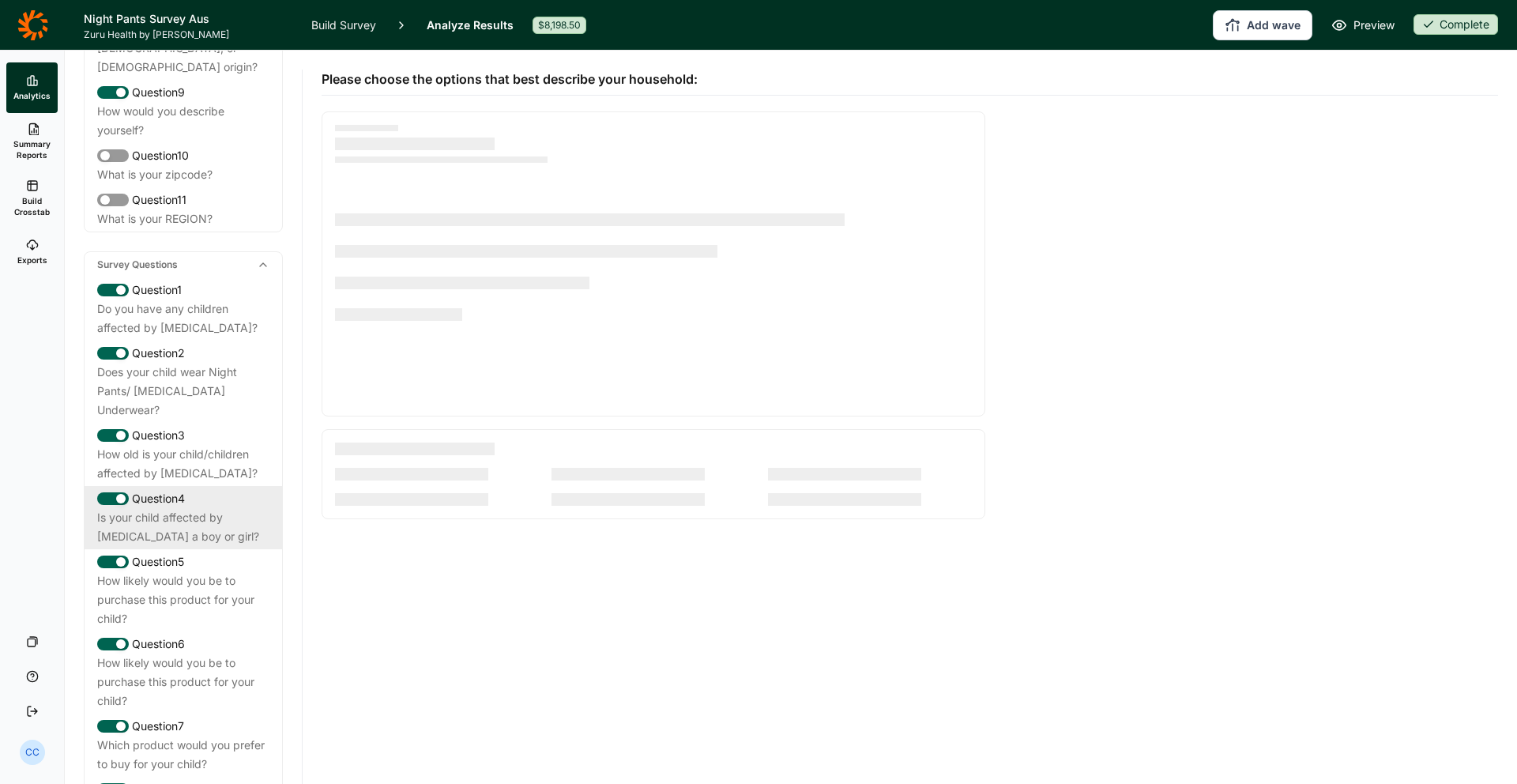
click at [223, 508] on div "Is your child affected by [MEDICAL_DATA] a boy or girl?" at bounding box center [183, 526] width 172 height 38
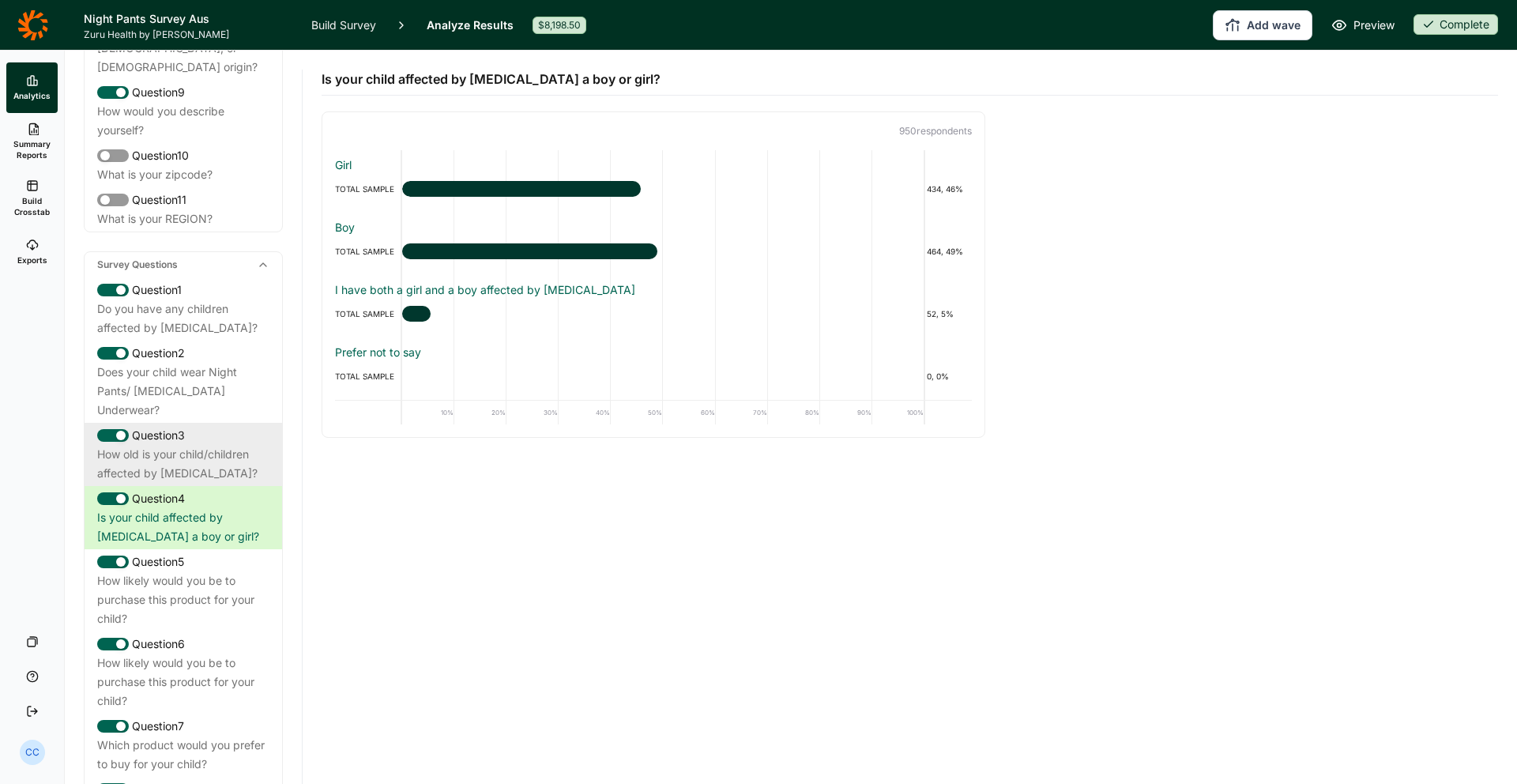
click at [238, 445] on div "How old is your child/children affected by [MEDICAL_DATA]?" at bounding box center [183, 463] width 172 height 38
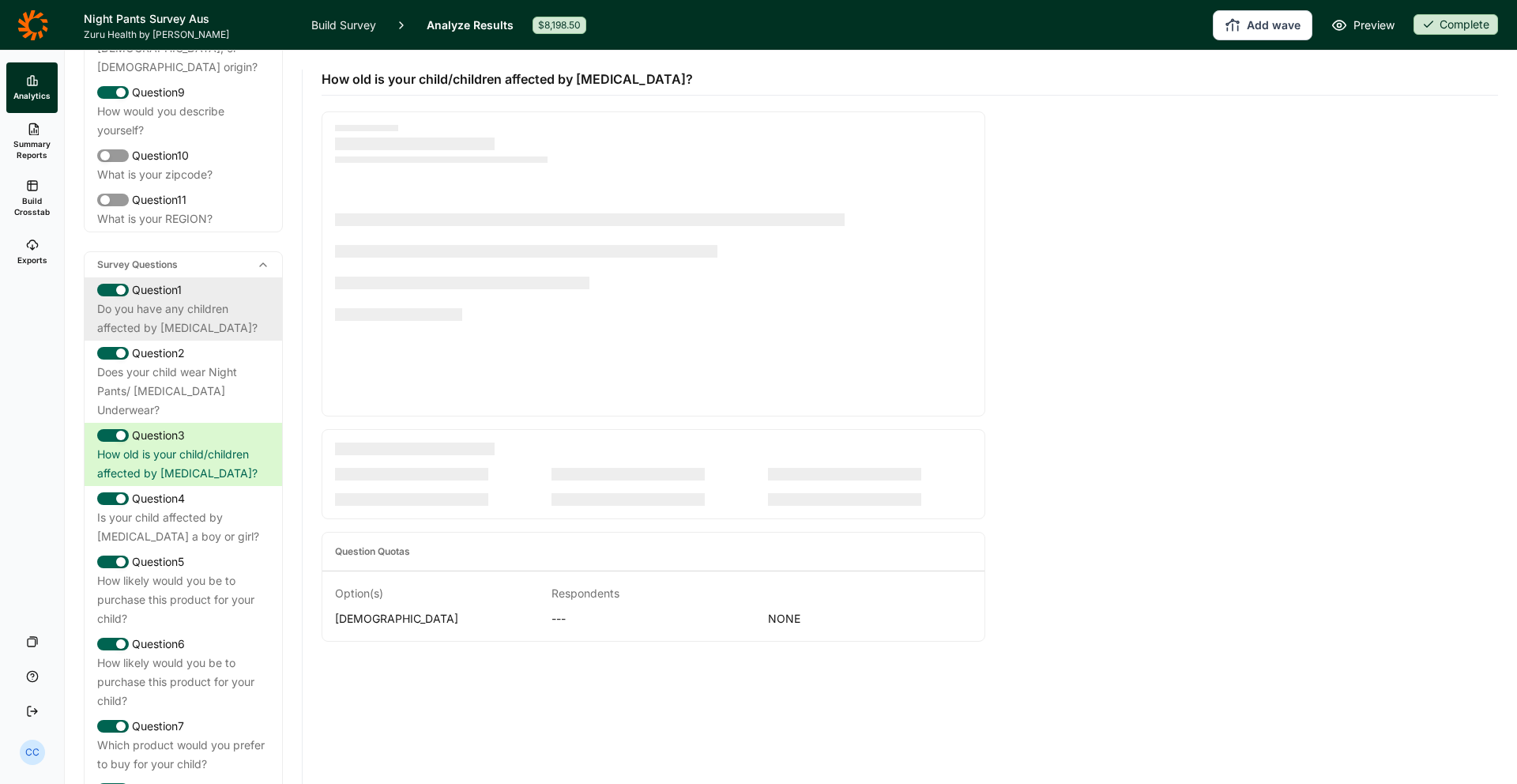
click at [219, 299] on div "Do you have any children affected by [MEDICAL_DATA]?" at bounding box center [183, 318] width 172 height 38
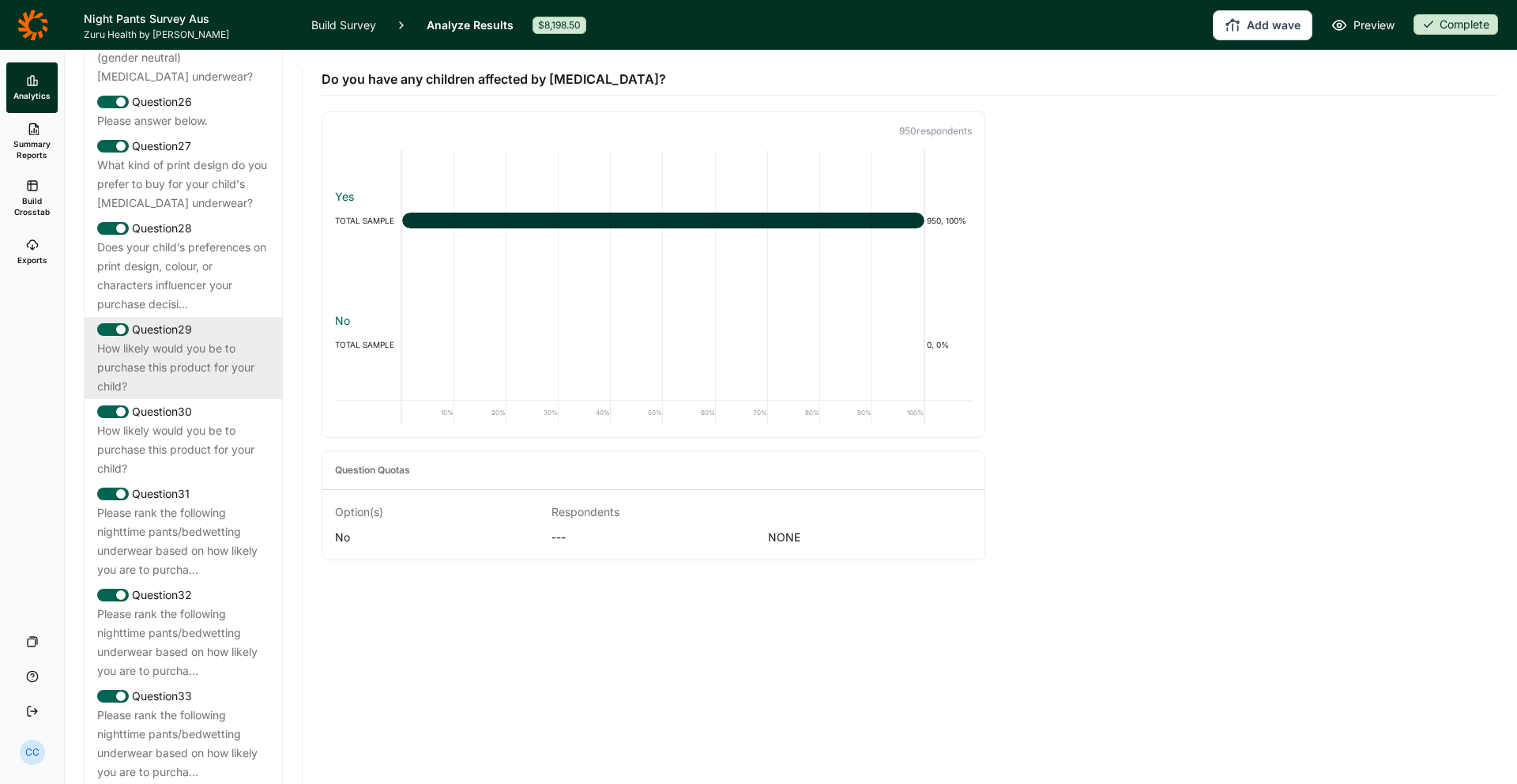
scroll to position [2757, 0]
click at [176, 316] on div "Question 29" at bounding box center [183, 325] width 172 height 19
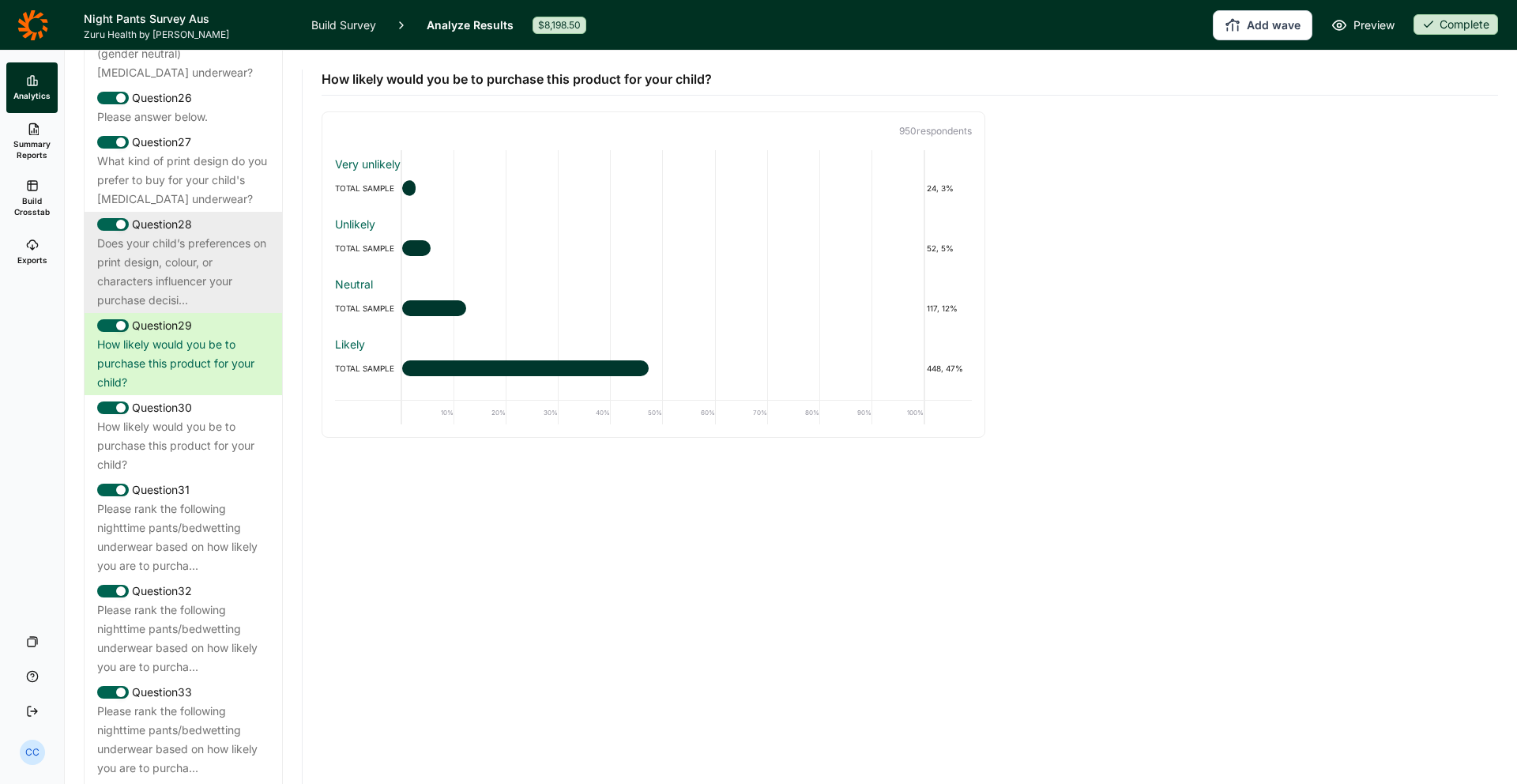
click at [203, 234] on div "Does your child’s preferences on print design, colour, or characters influencer…" at bounding box center [183, 271] width 172 height 76
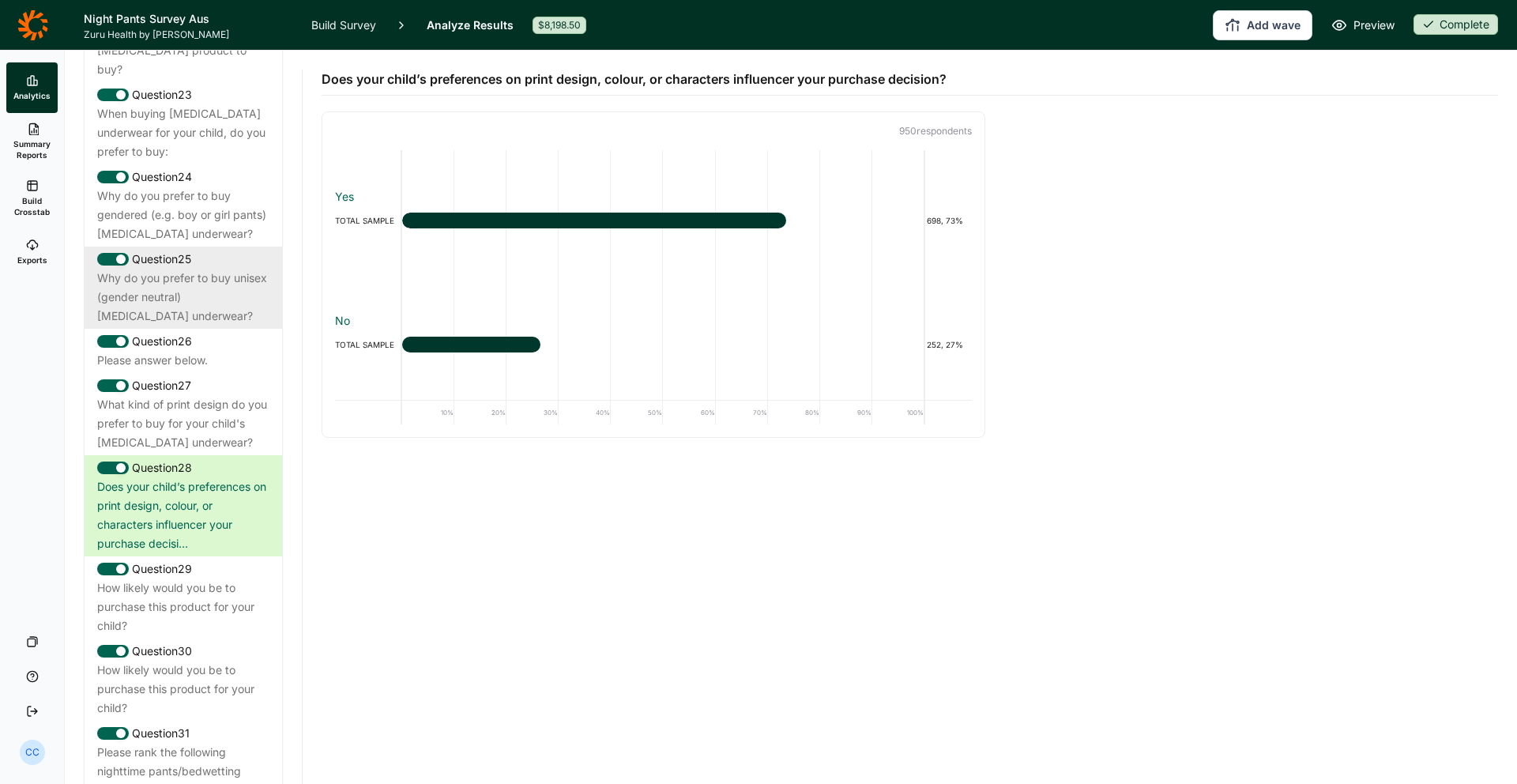
scroll to position [2498, 0]
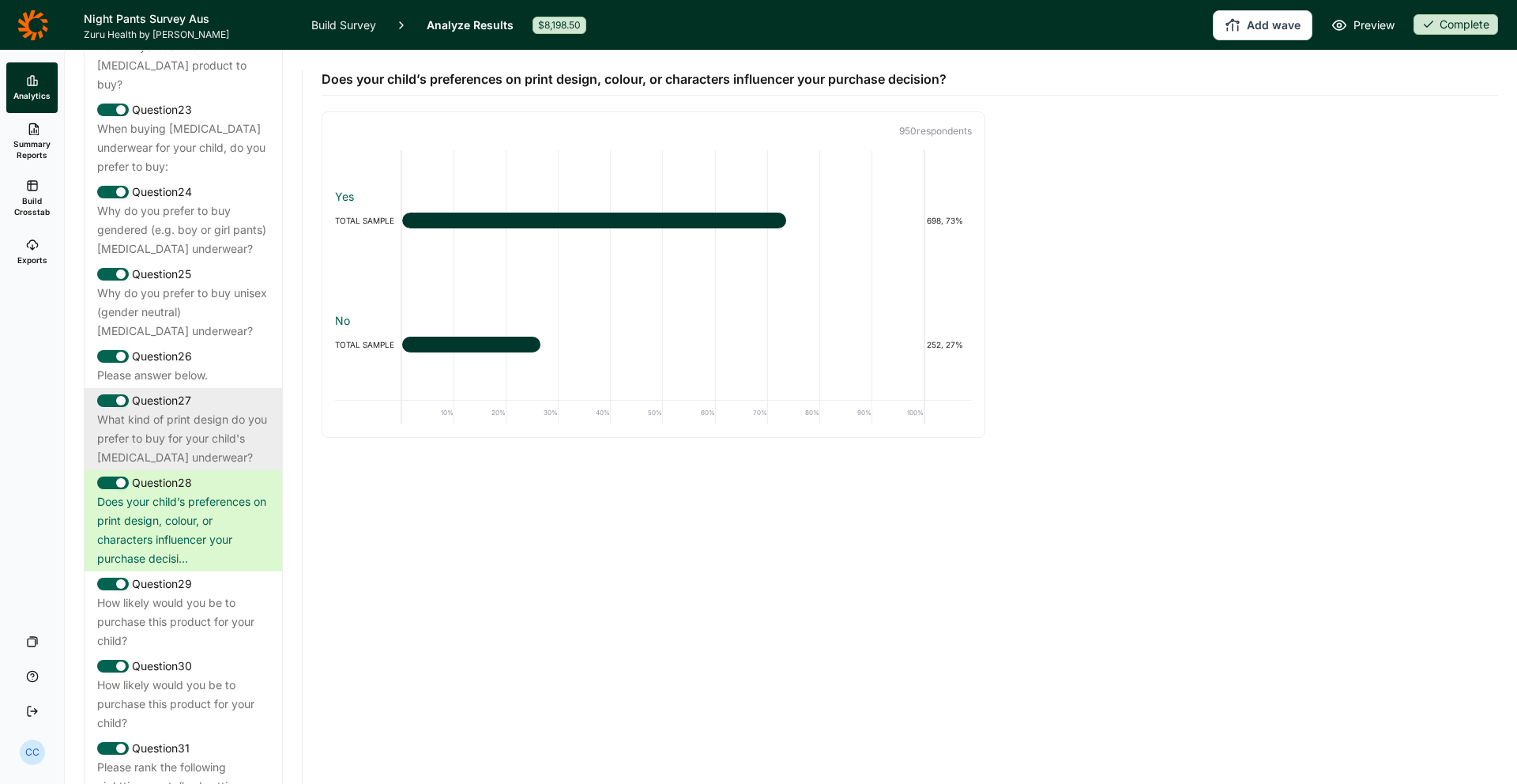
click at [168, 391] on div "Question 27" at bounding box center [183, 401] width 172 height 19
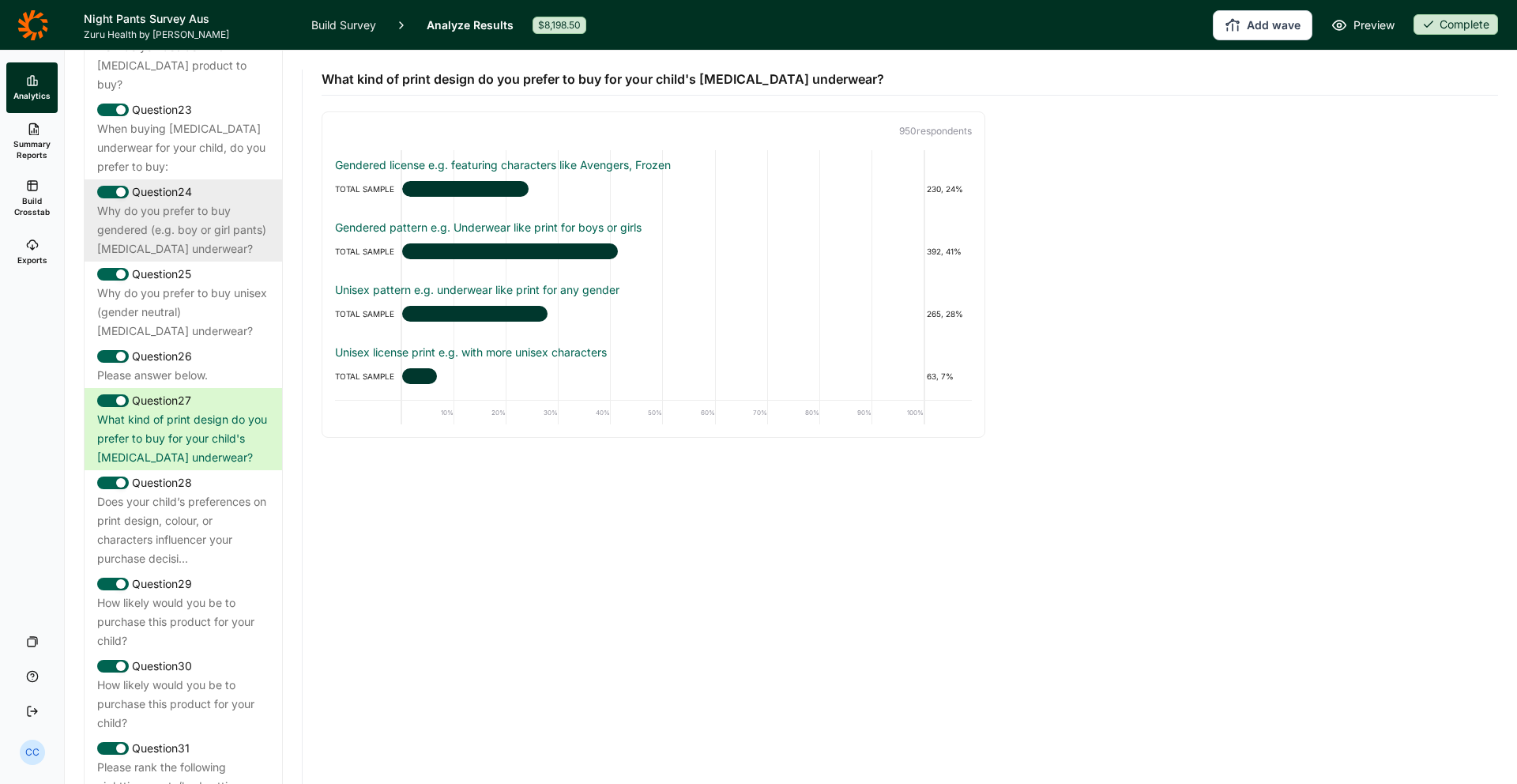
click at [235, 202] on div "Why do you prefer to buy gendered (e.g. boy or girl pants) [MEDICAL_DATA] under…" at bounding box center [183, 230] width 172 height 57
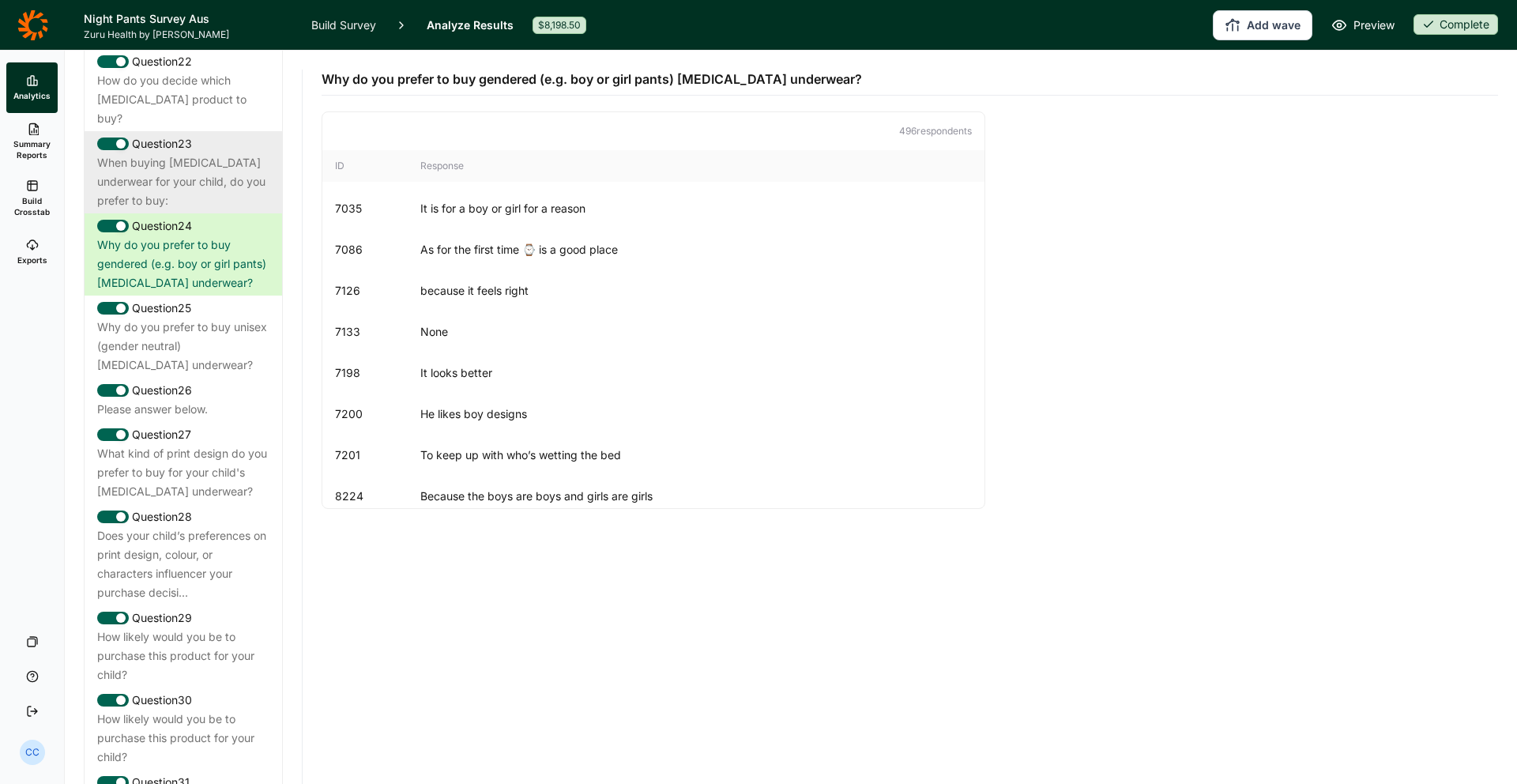
scroll to position [2460, 0]
click at [225, 157] on div "When buying [MEDICAL_DATA] underwear for your child, do you prefer to buy:" at bounding box center [183, 185] width 172 height 57
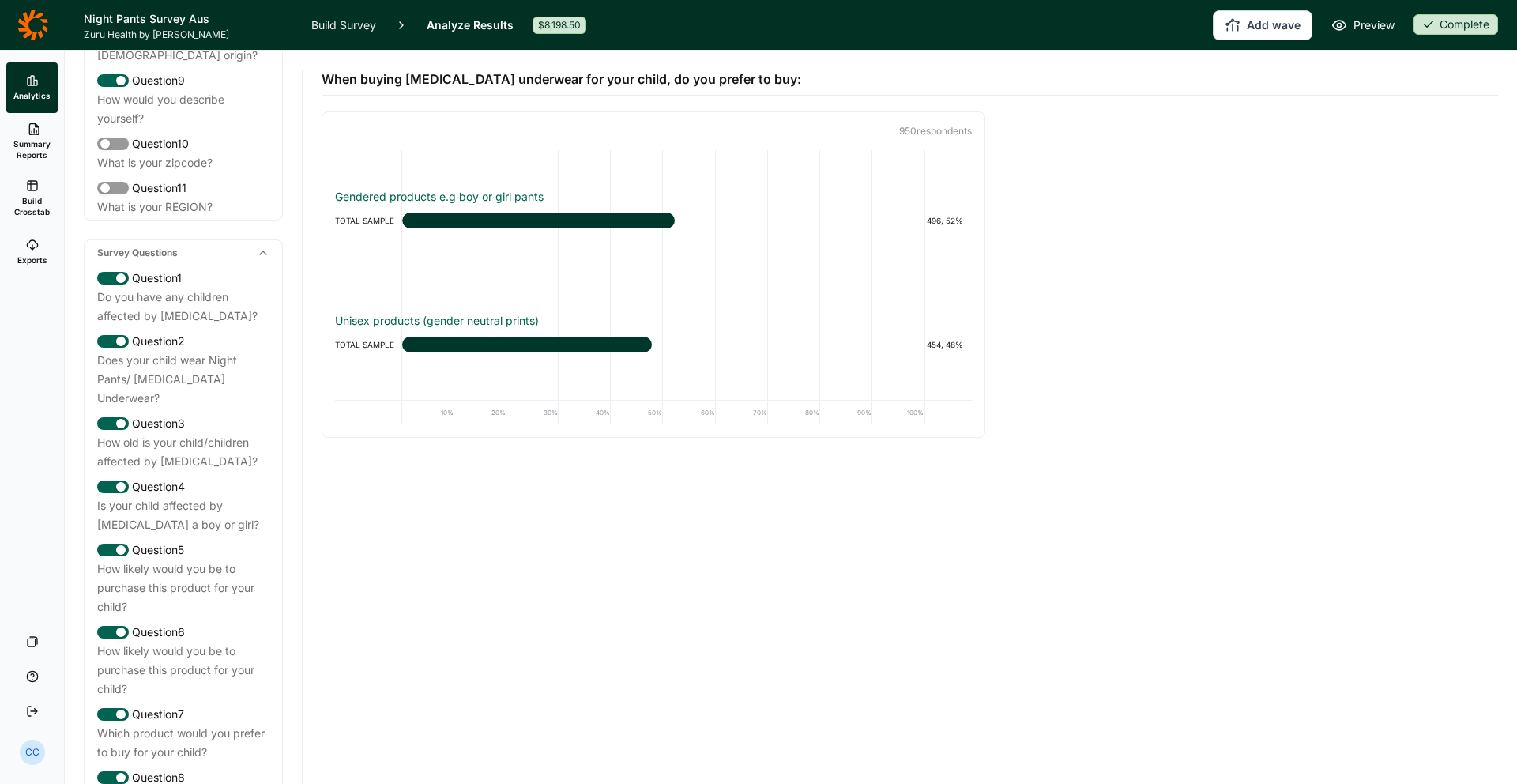
scroll to position [0, 0]
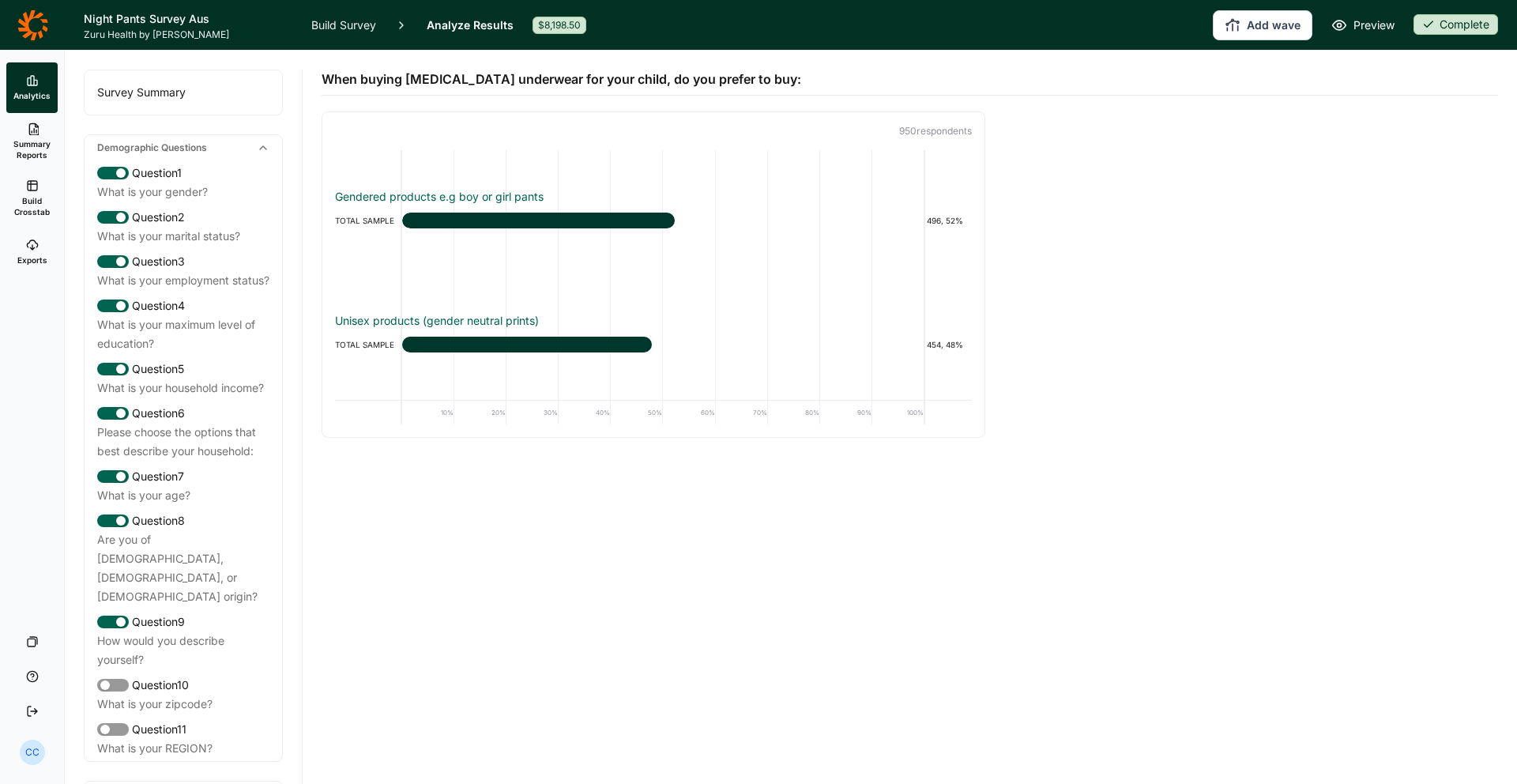
click at [215, 111] on div "Survey Summary" at bounding box center [183, 93] width 198 height 44
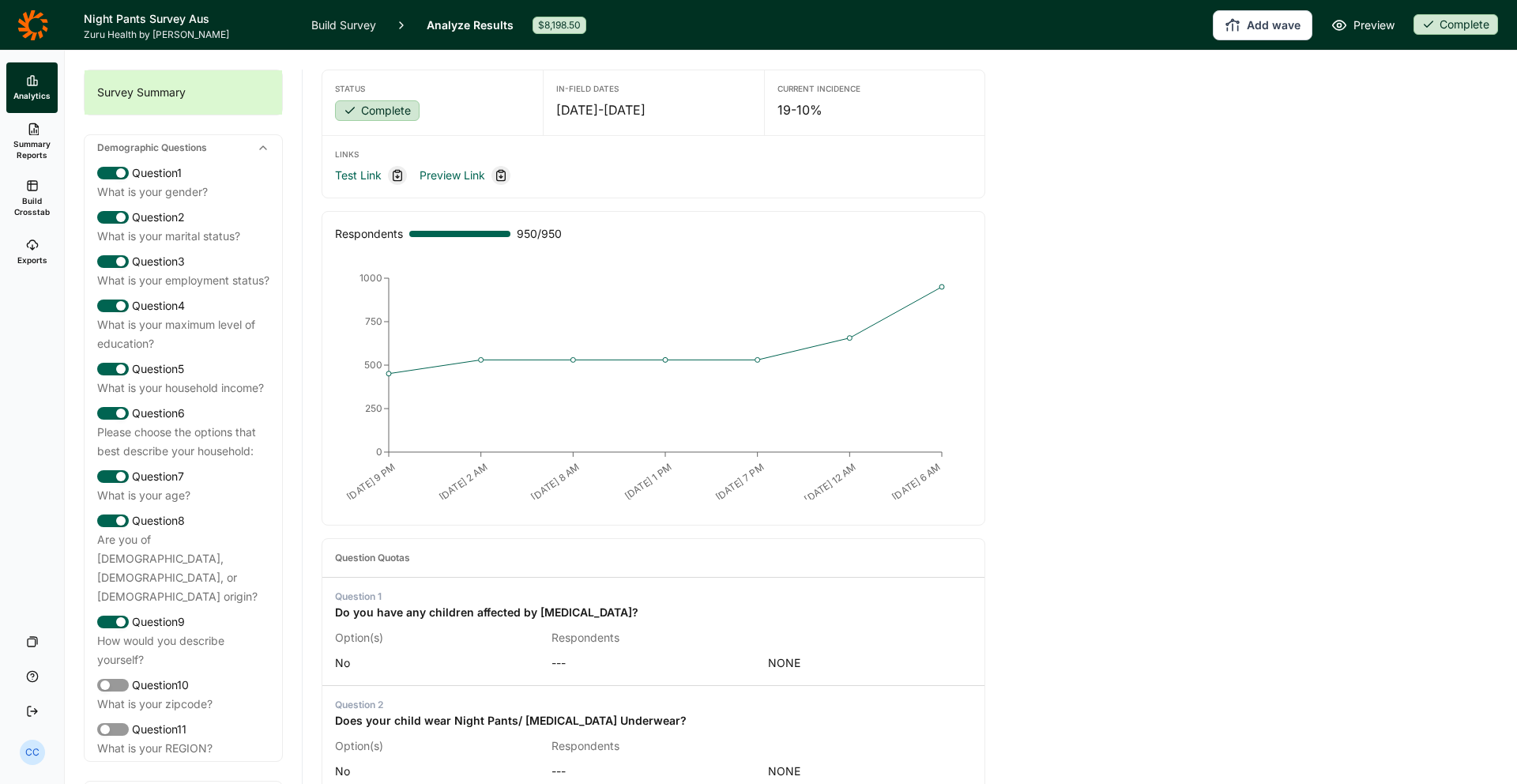
click at [35, 158] on span "Summary Reports" at bounding box center [32, 149] width 39 height 22
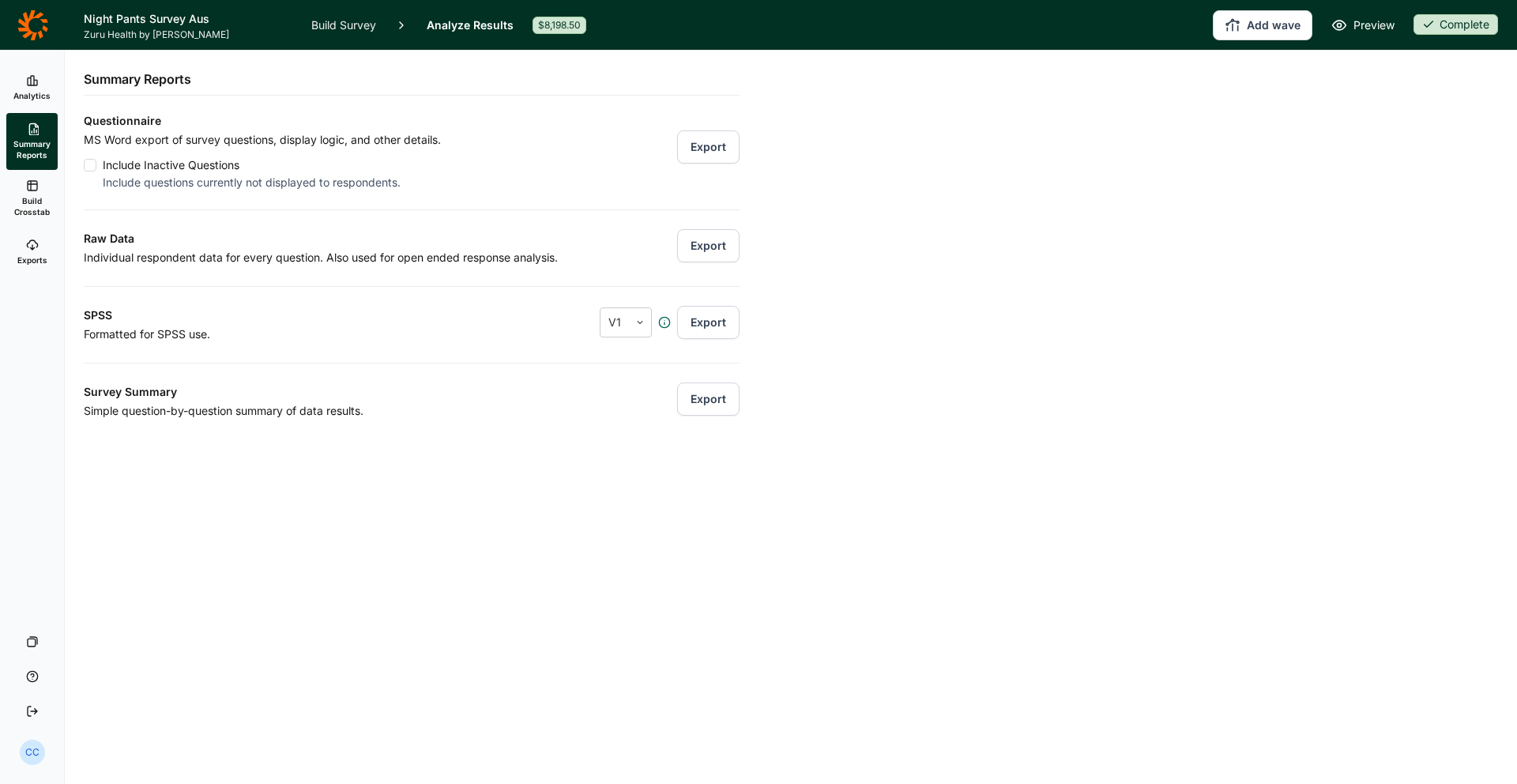
click at [714, 411] on button "Export" at bounding box center [708, 399] width 63 height 33
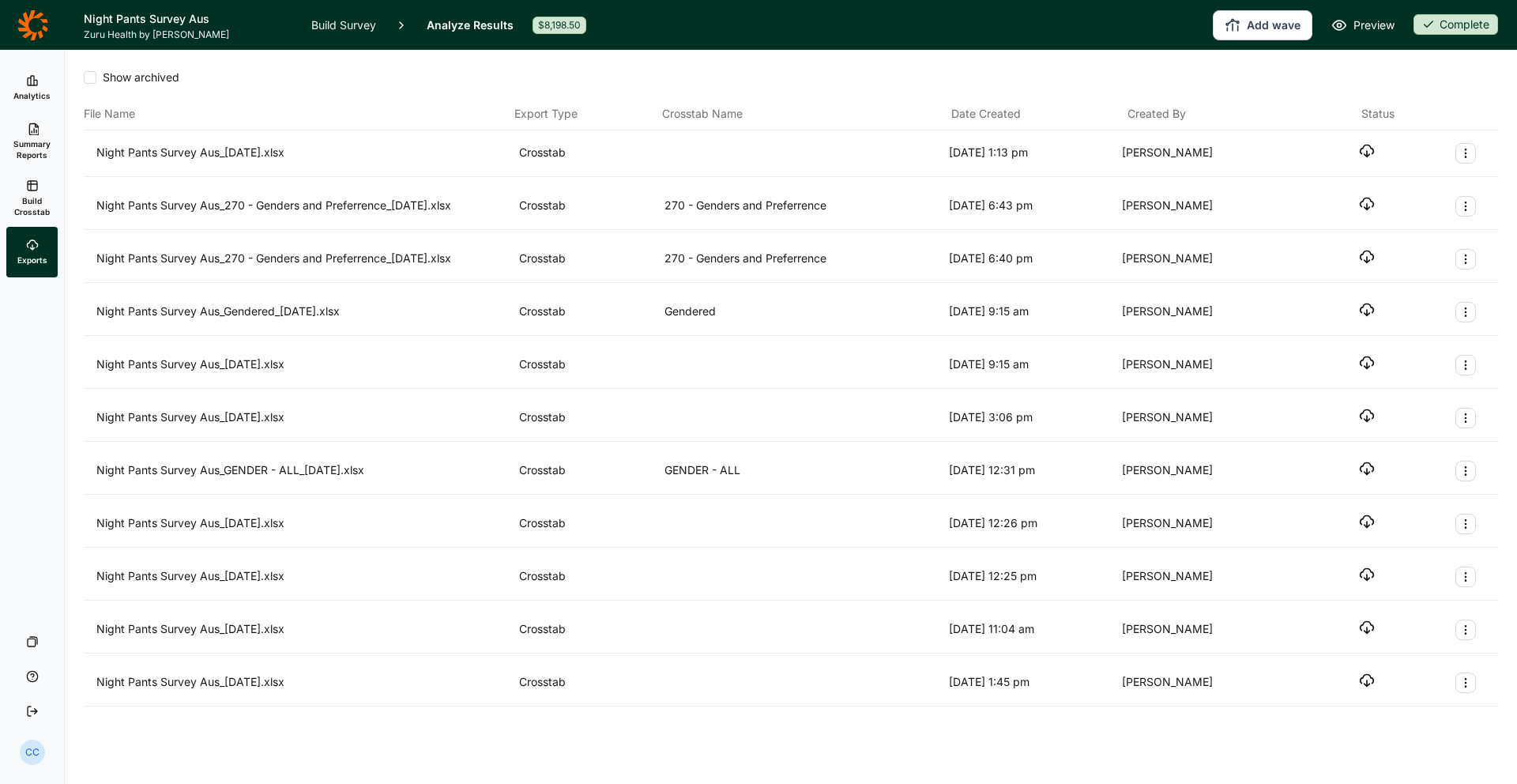
drag, startPoint x: 1407, startPoint y: 146, endPoint x: 1362, endPoint y: 149, distance: 45.1
click at [1399, 148] on div "Night Pants Survey Aus_[DATE].xlsx Crosstab [DATE] 1:13 pm [PERSON_NAME]" at bounding box center [791, 153] width 1389 height 20
click at [1364, 150] on icon "button" at bounding box center [1366, 151] width 15 height 15
